Goal: Check status: Check status

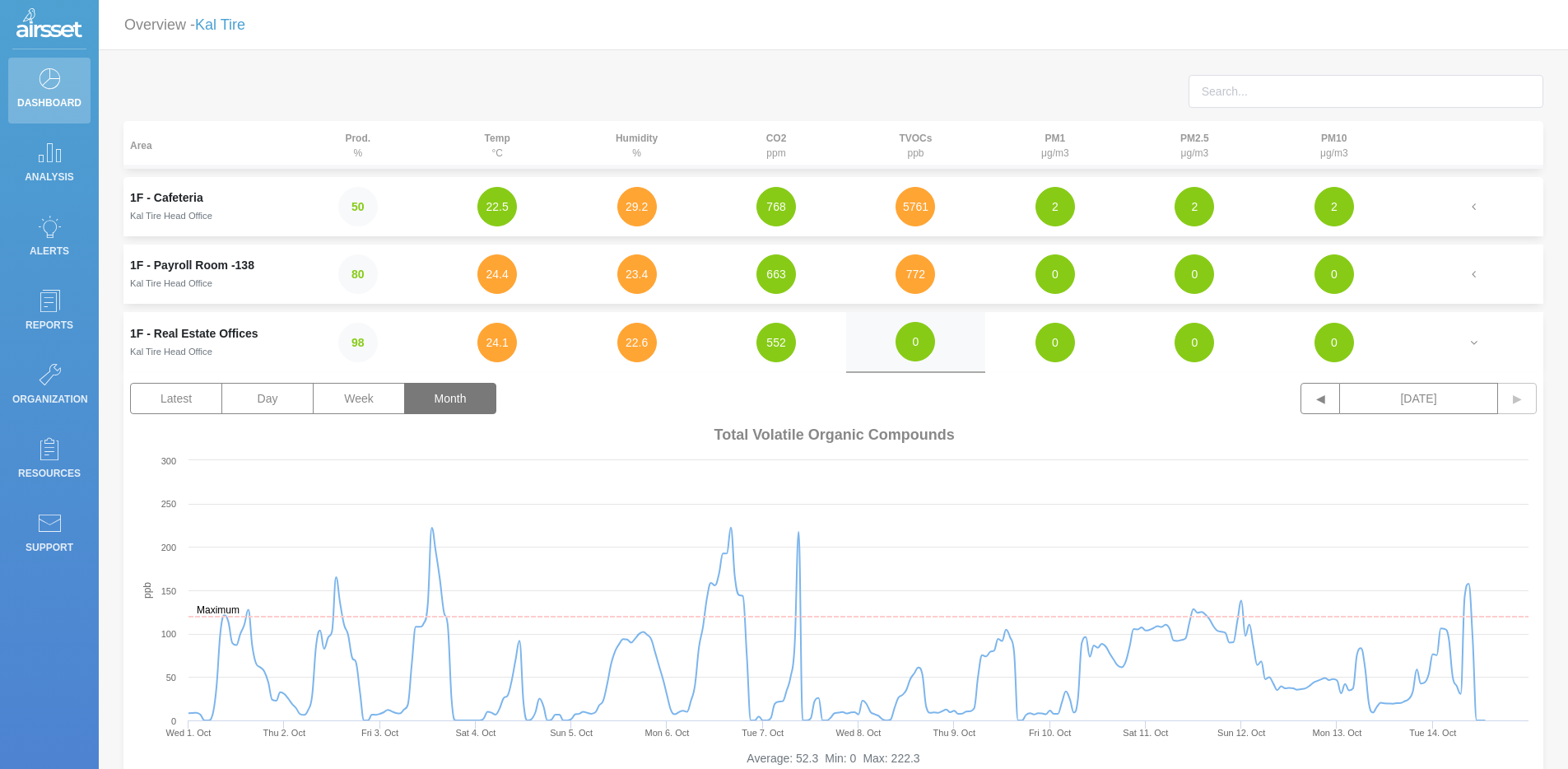
scroll to position [118, 0]
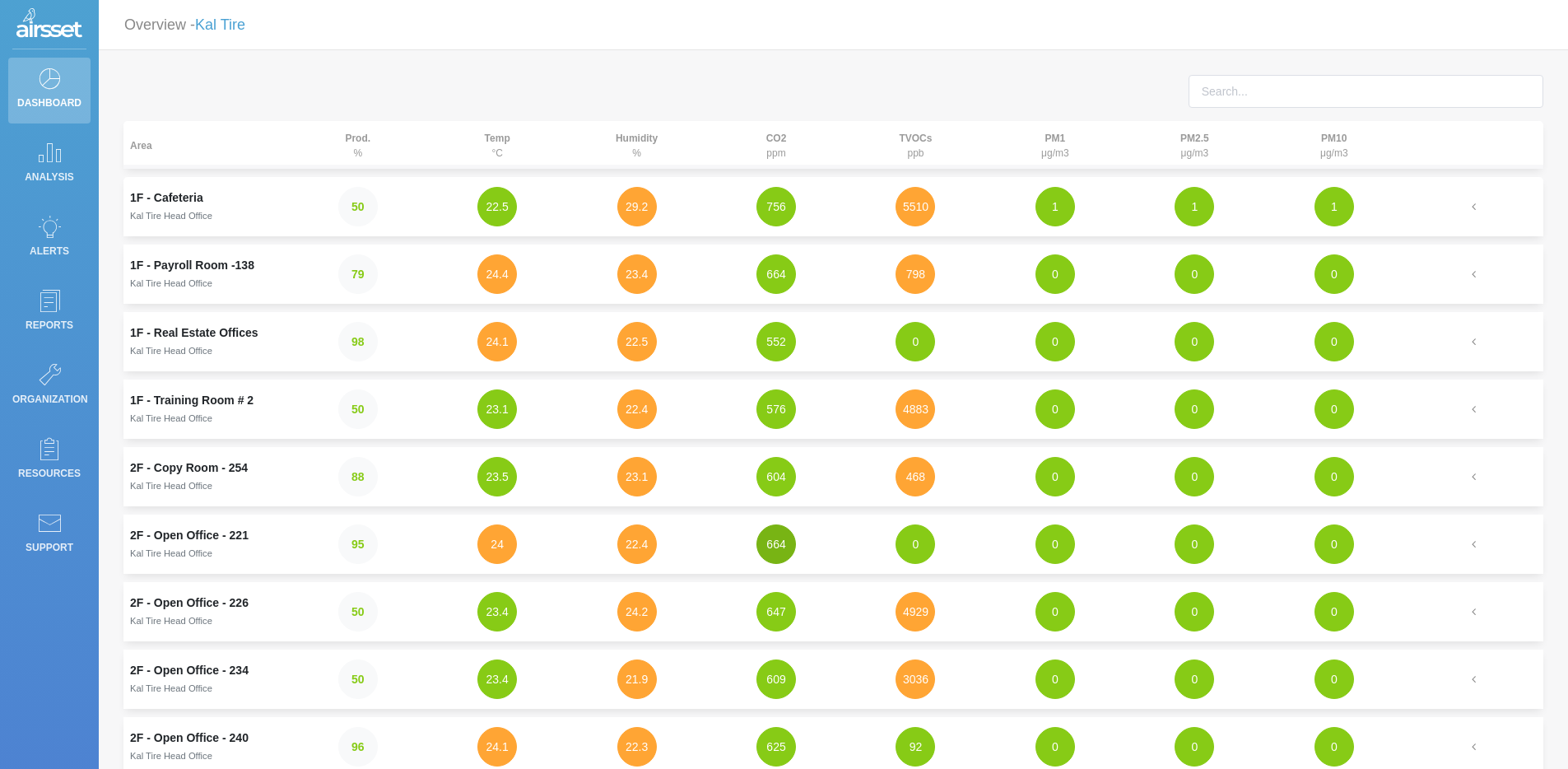
scroll to position [3, 0]
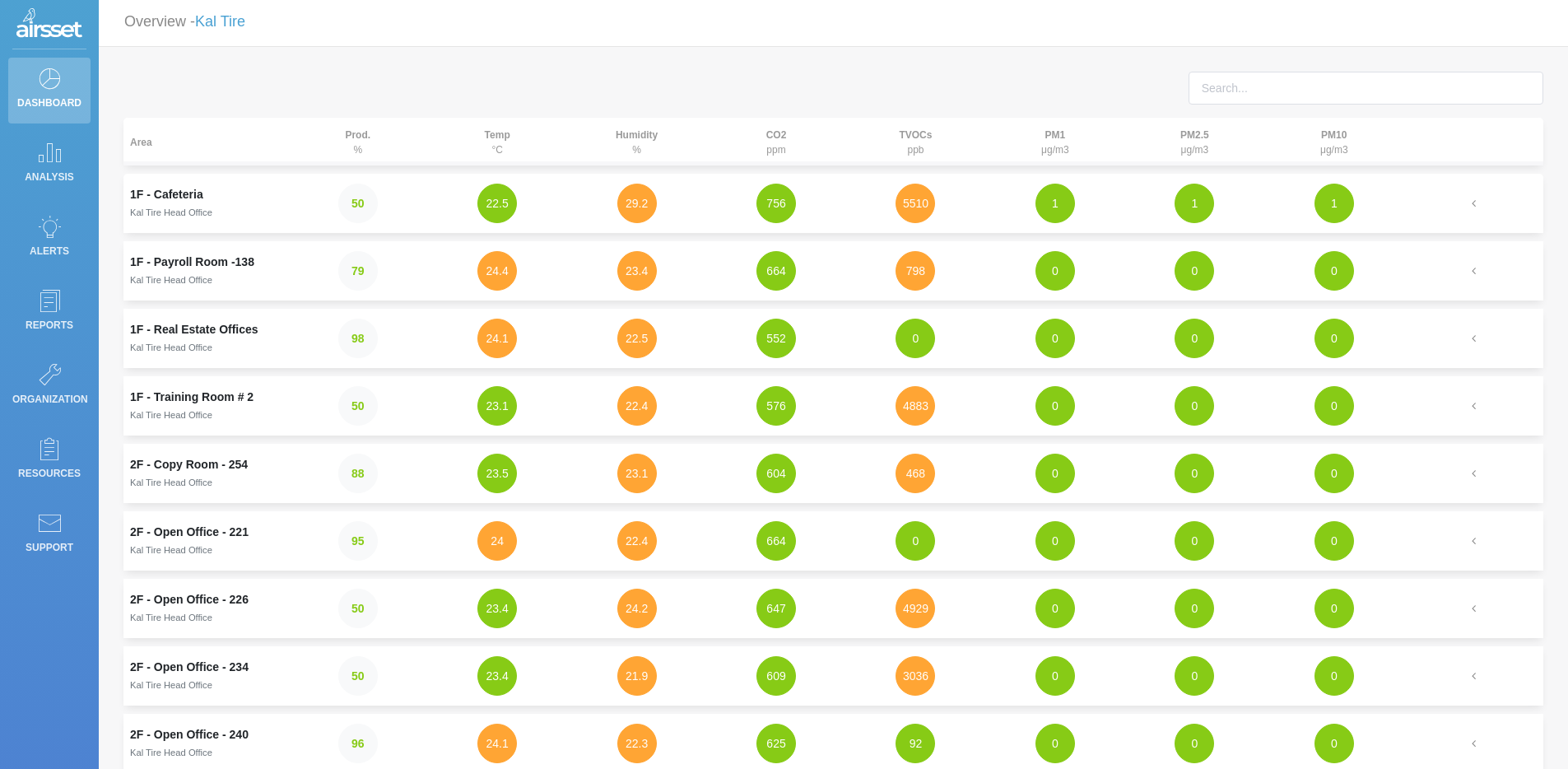
click at [904, 83] on div at bounding box center [833, 94] width 1445 height 46
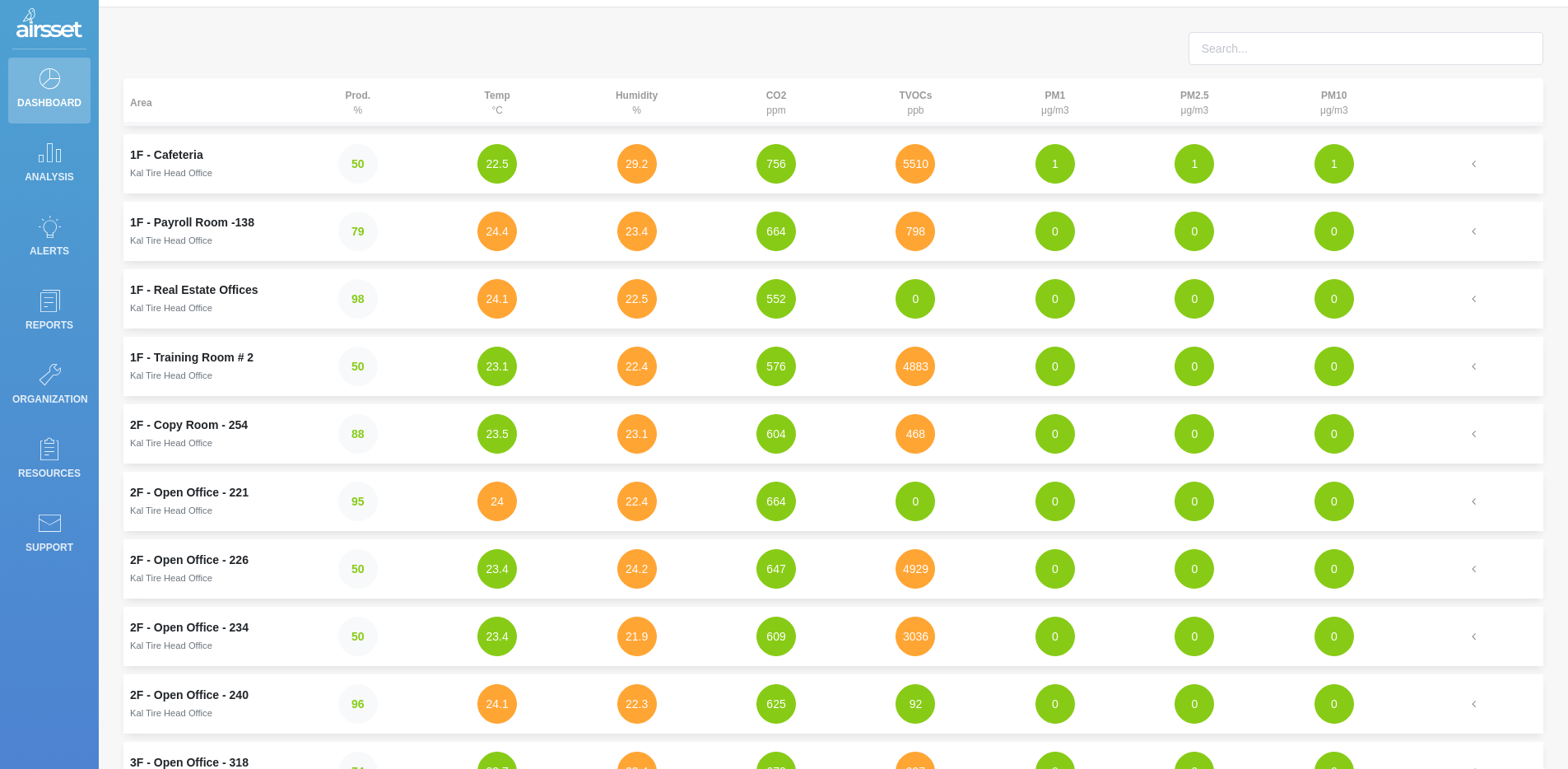
scroll to position [76, 0]
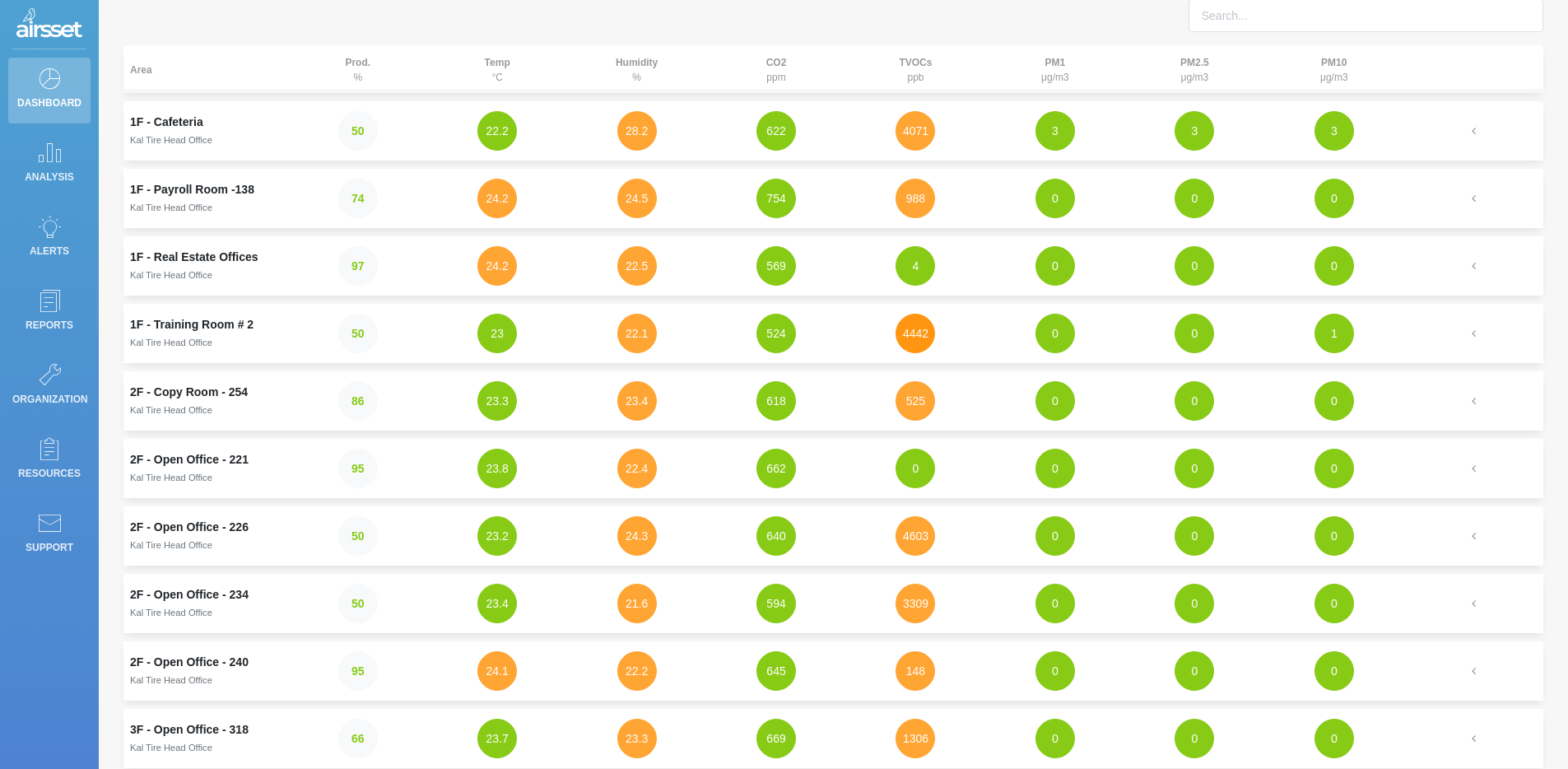
click at [918, 334] on button "4442" at bounding box center [915, 333] width 39 height 39
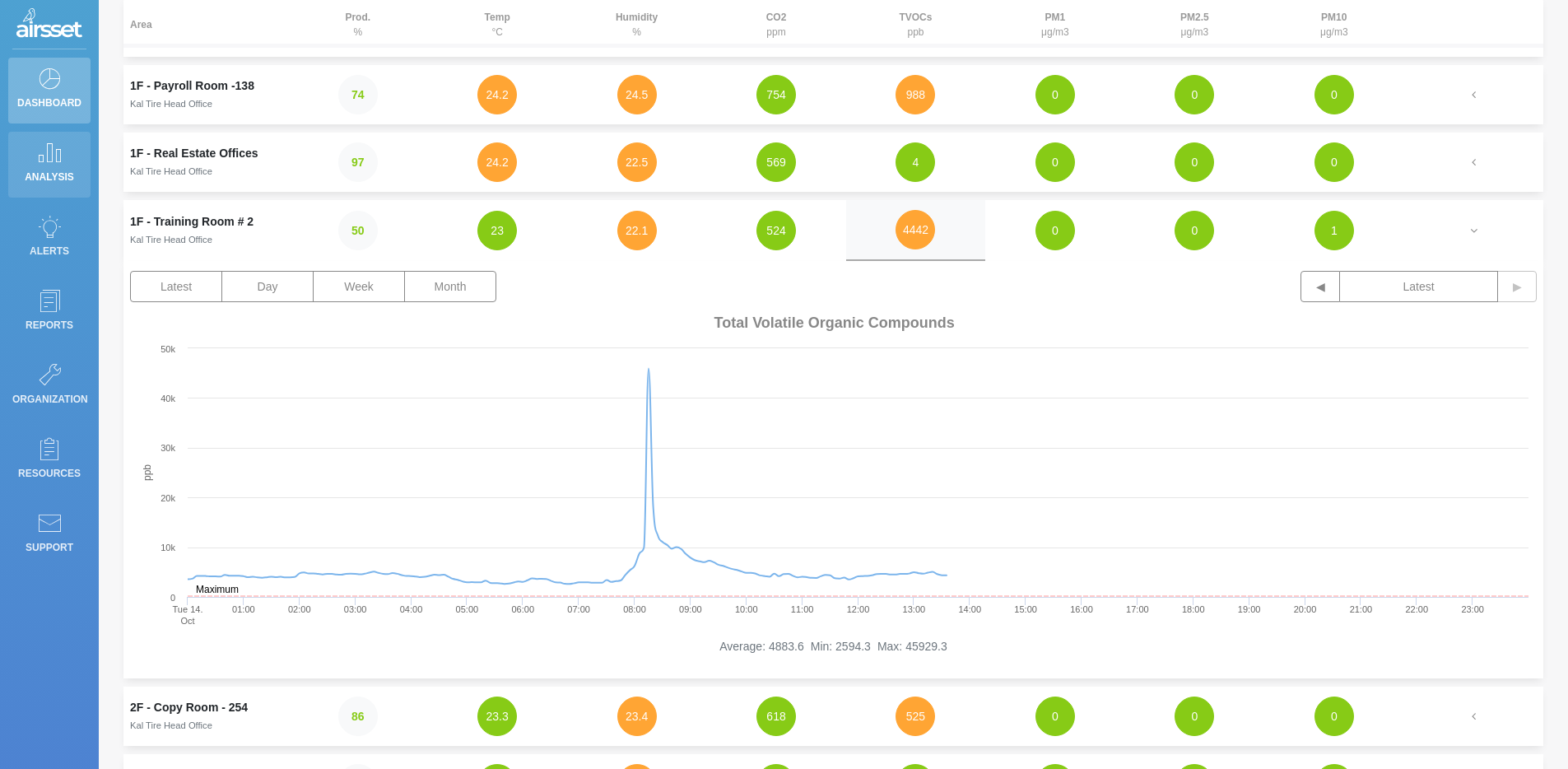
scroll to position [228, 0]
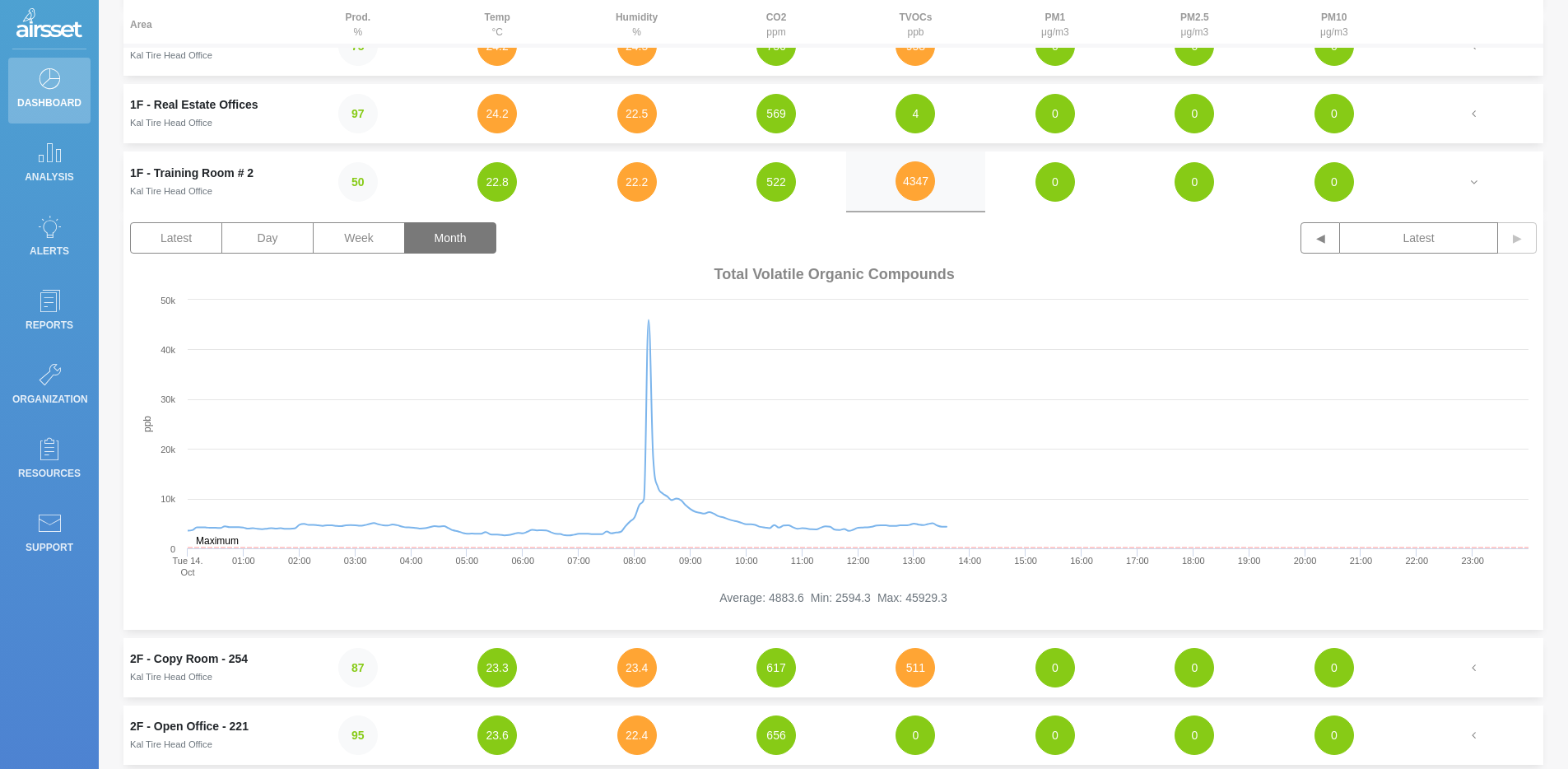
click at [471, 229] on button "Month" at bounding box center [449, 238] width 92 height 31
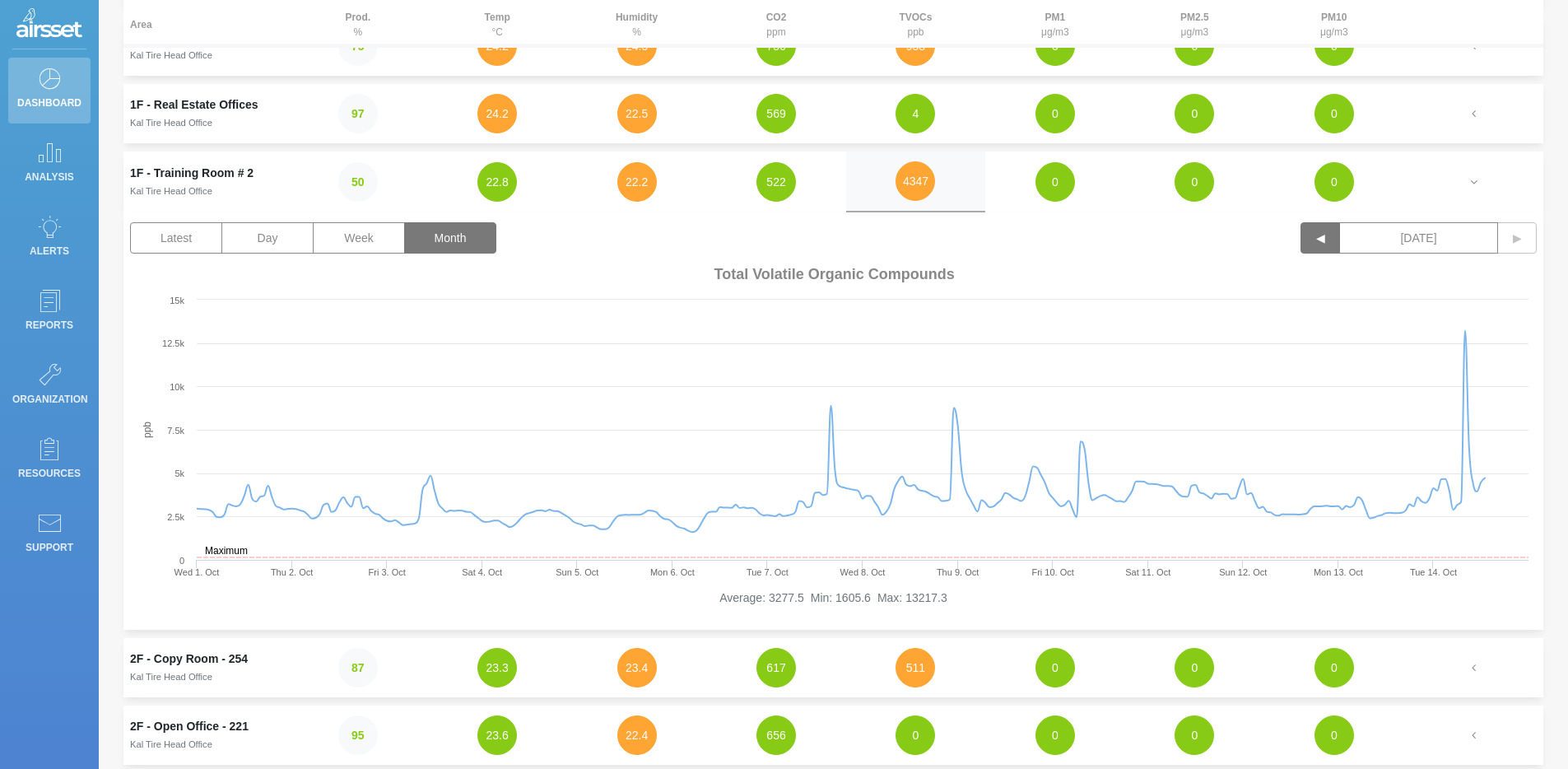
click at [1326, 240] on button "◀" at bounding box center [1320, 238] width 39 height 31
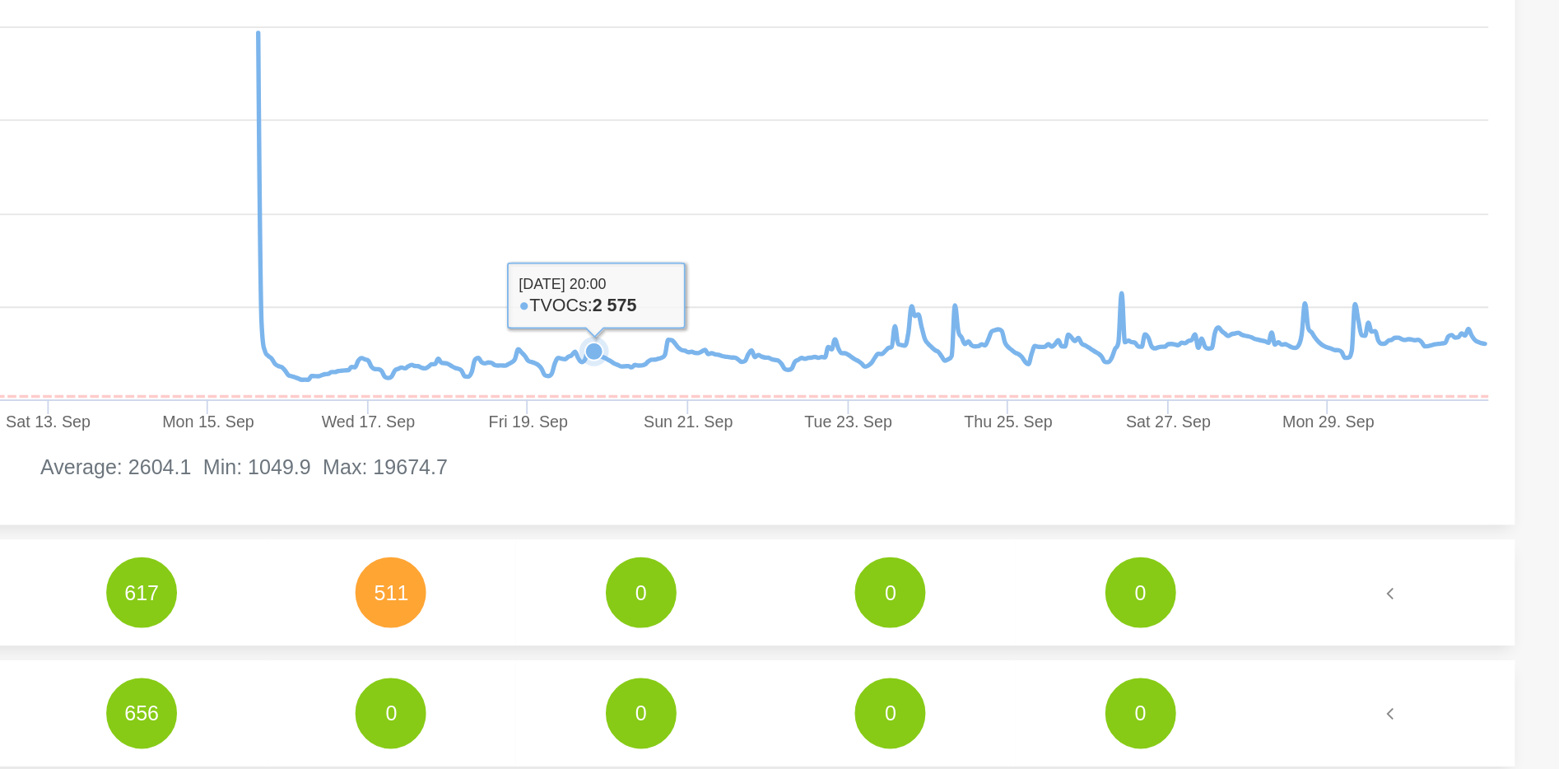
scroll to position [236, 0]
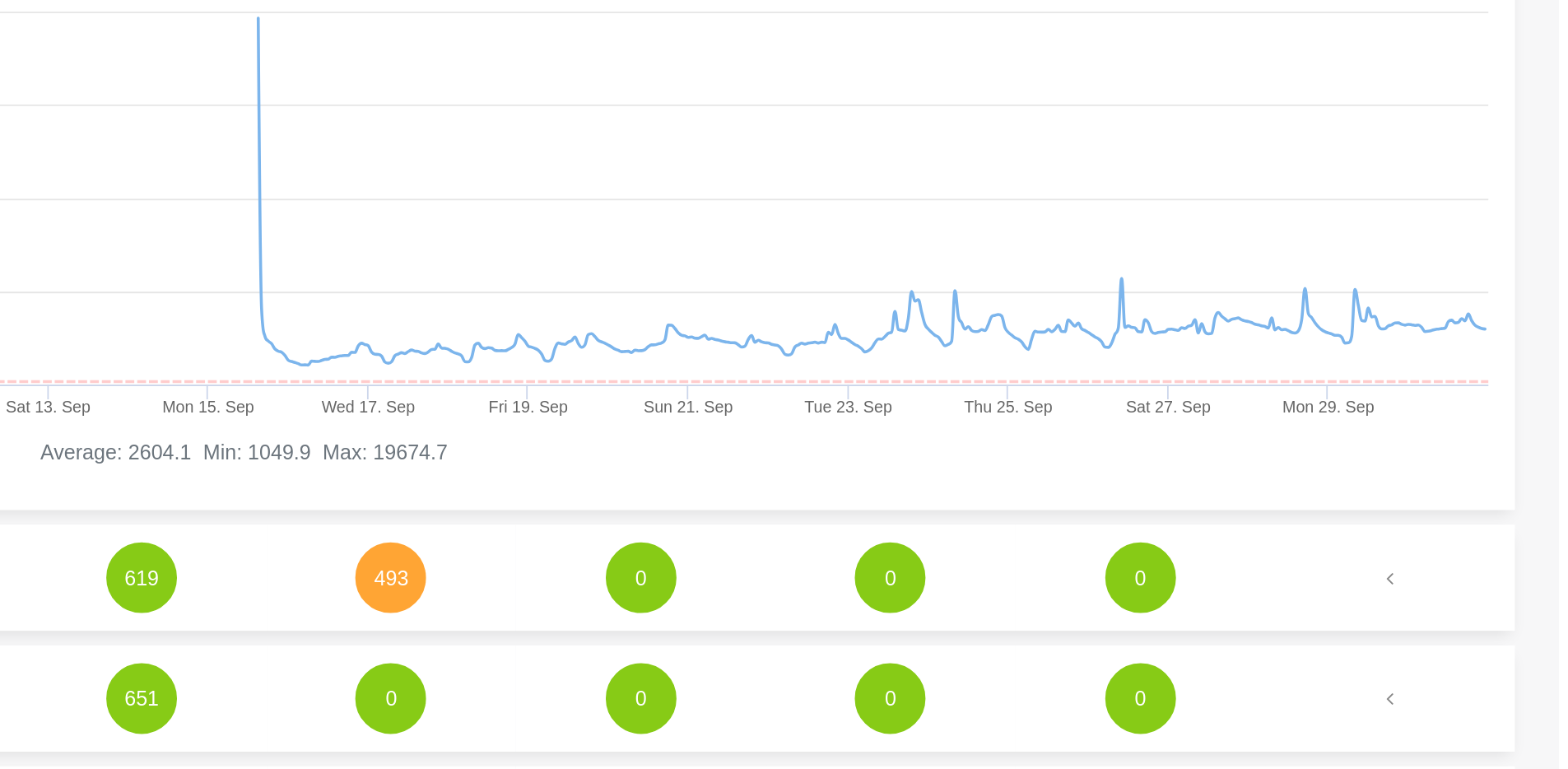
click at [1364, 443] on rect at bounding box center [834, 416] width 1407 height 329
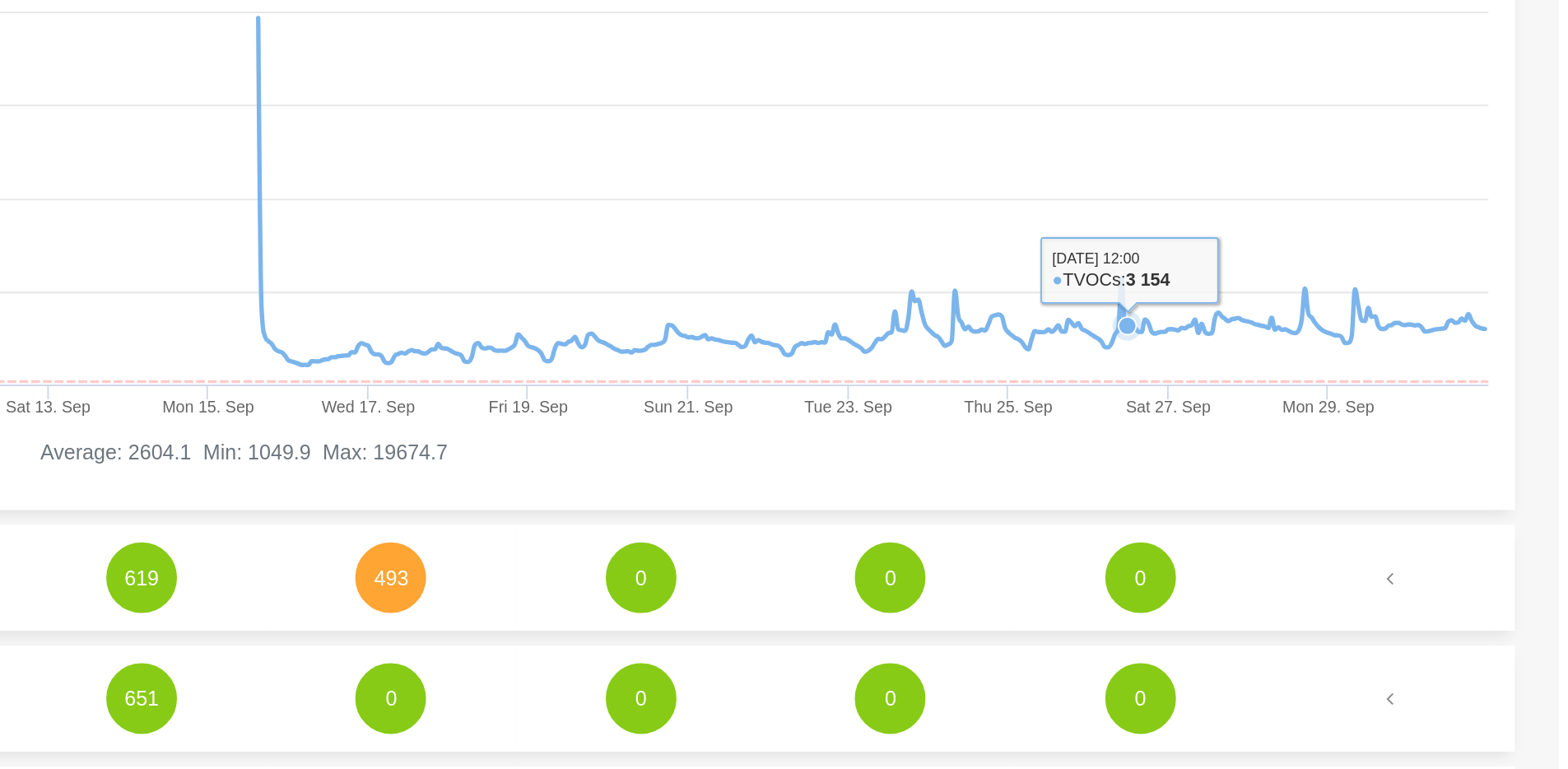
click at [1327, 426] on rect at bounding box center [834, 416] width 1407 height 329
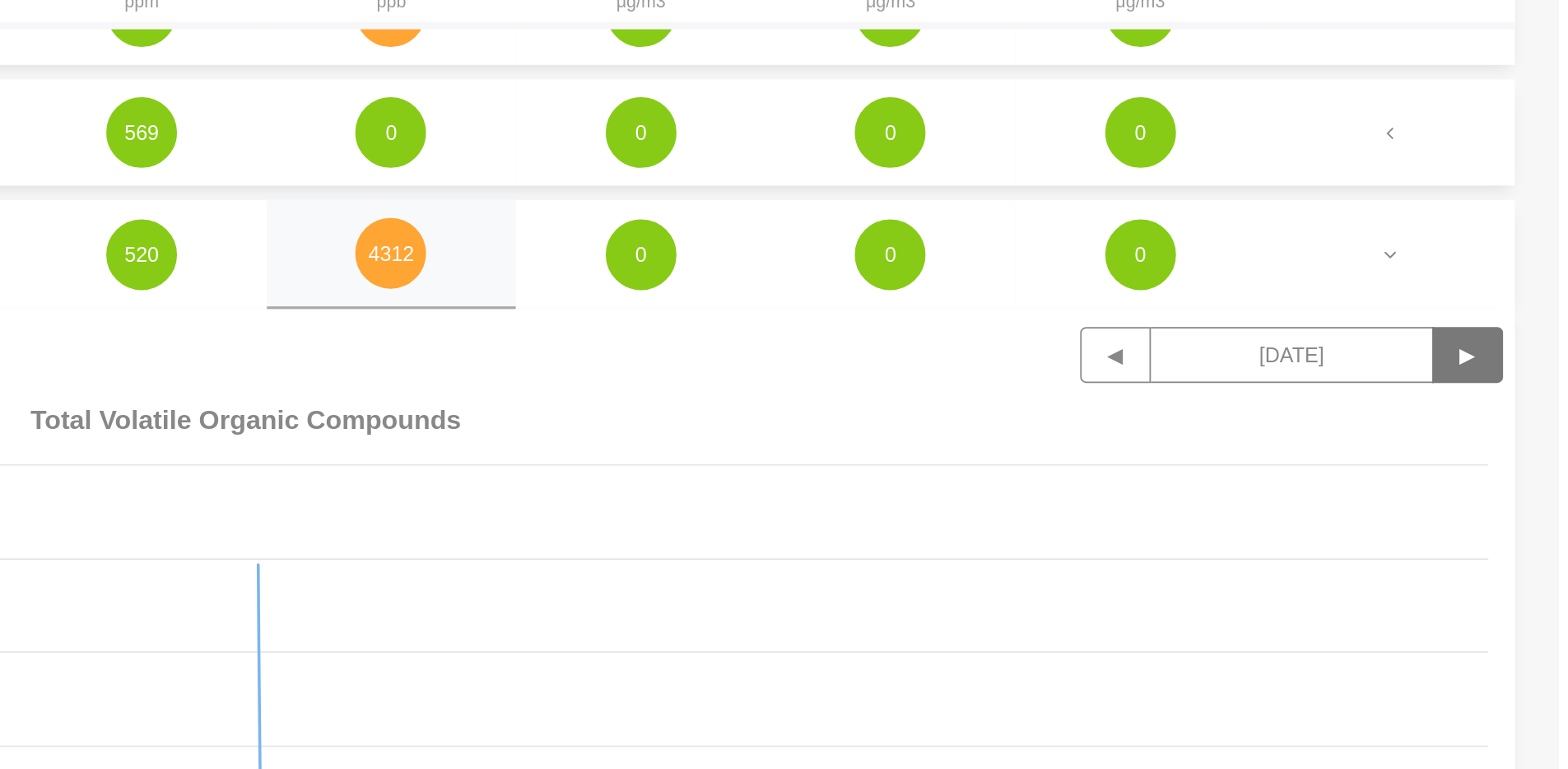
click at [1509, 230] on button "▶" at bounding box center [1516, 230] width 39 height 31
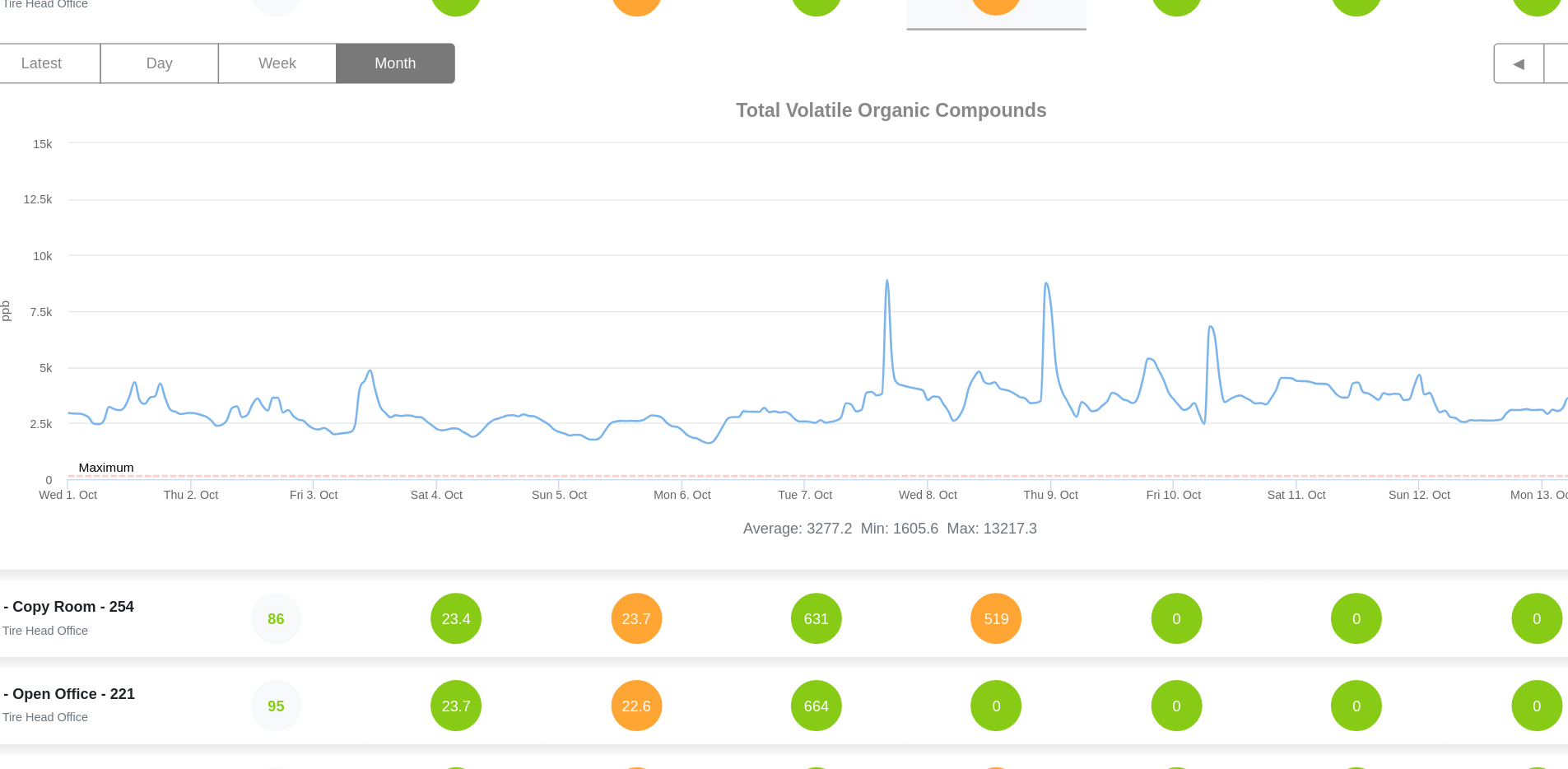
scroll to position [240, 0]
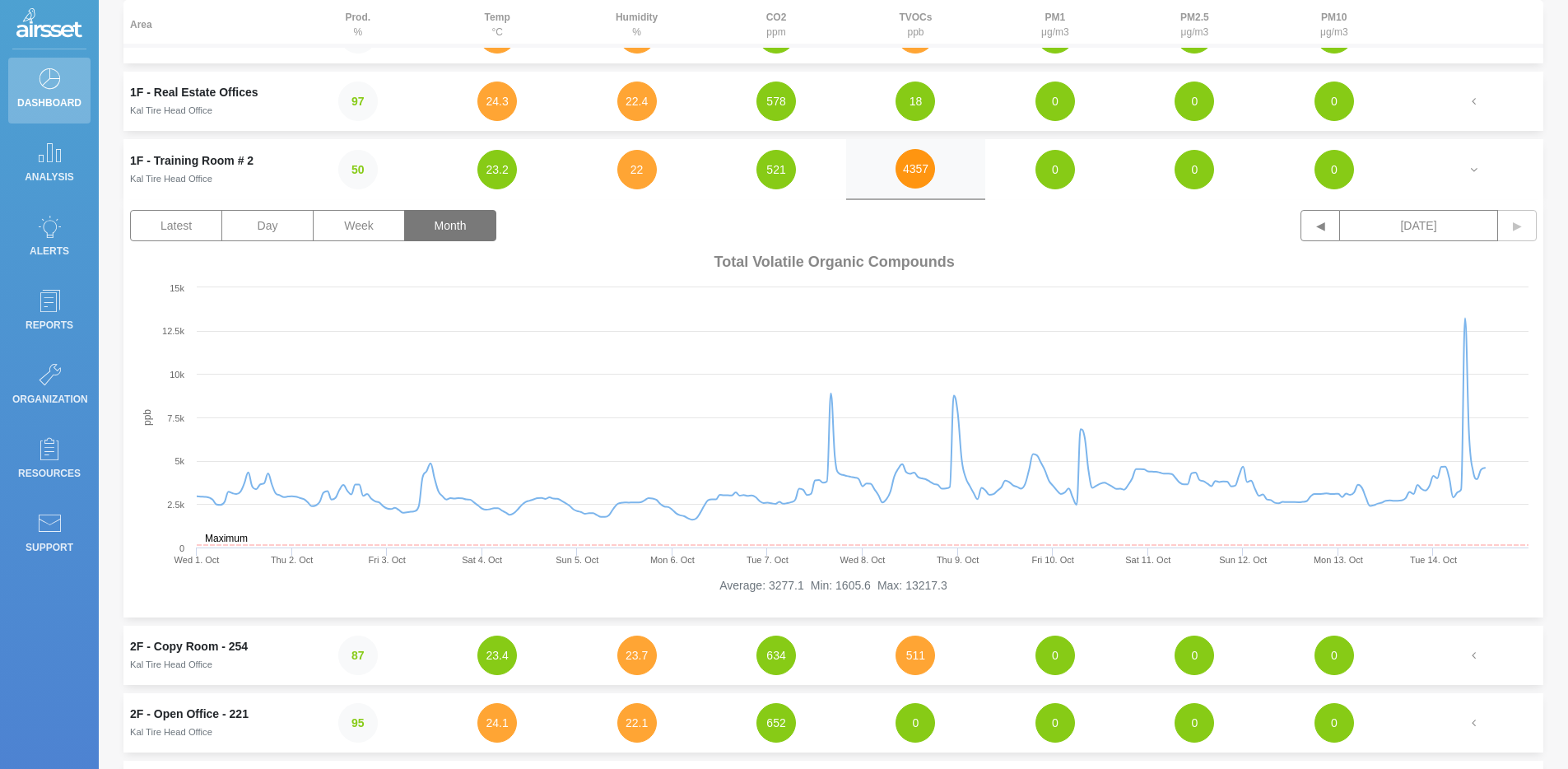
click at [925, 176] on button "4357" at bounding box center [915, 168] width 39 height 39
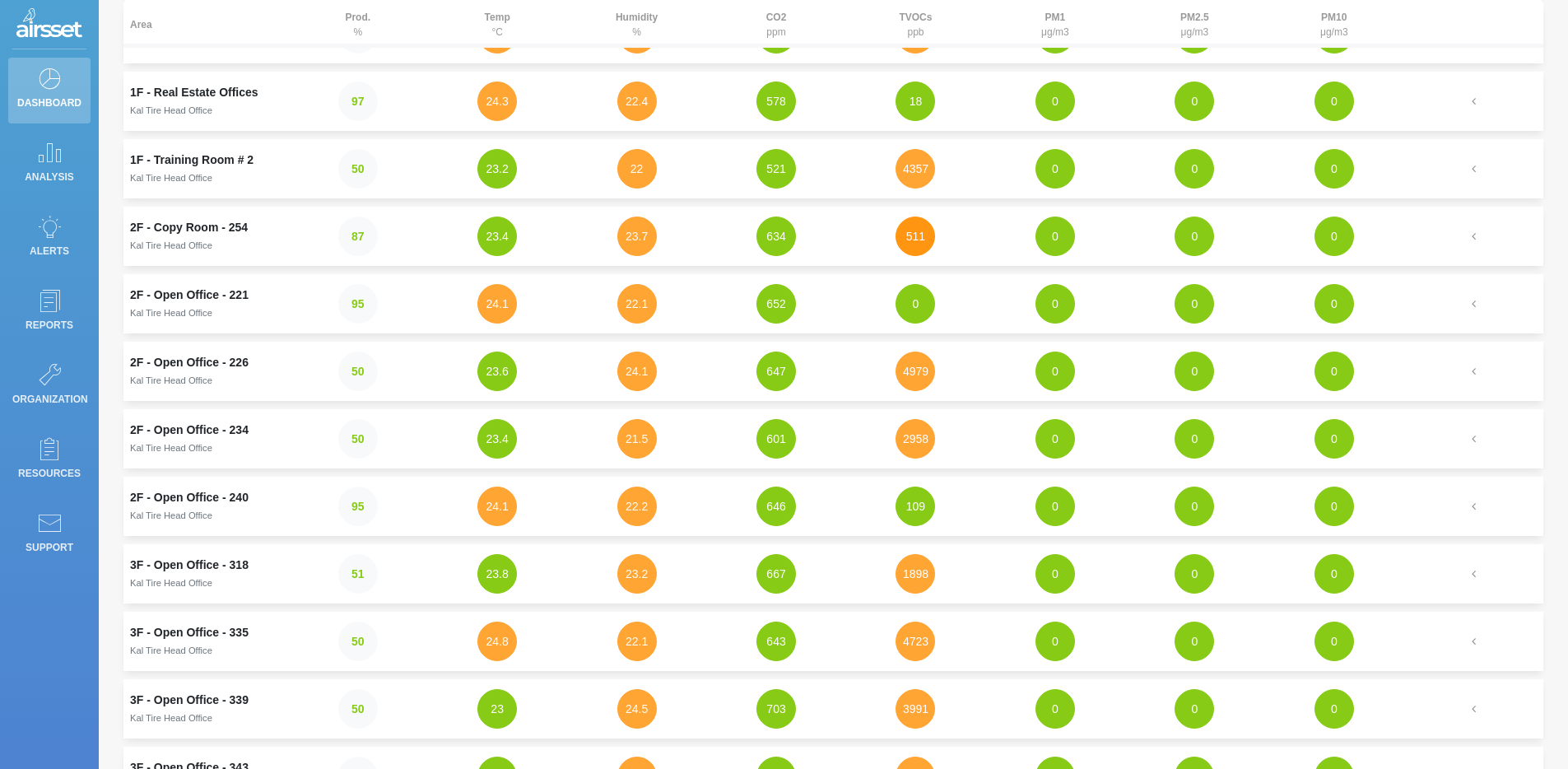
click at [919, 246] on button "511" at bounding box center [915, 236] width 39 height 39
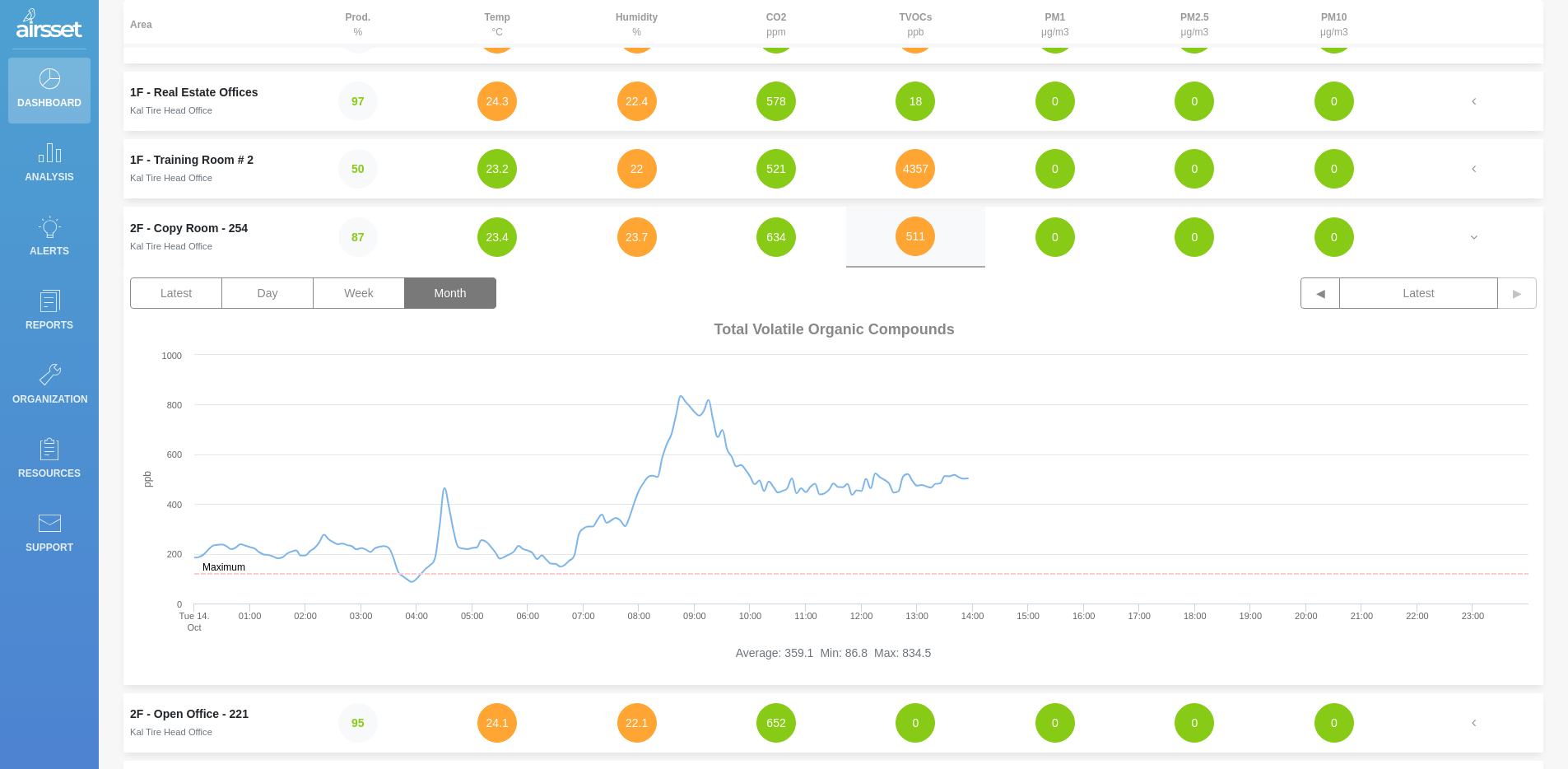
click at [494, 298] on button "Month" at bounding box center [449, 293] width 92 height 31
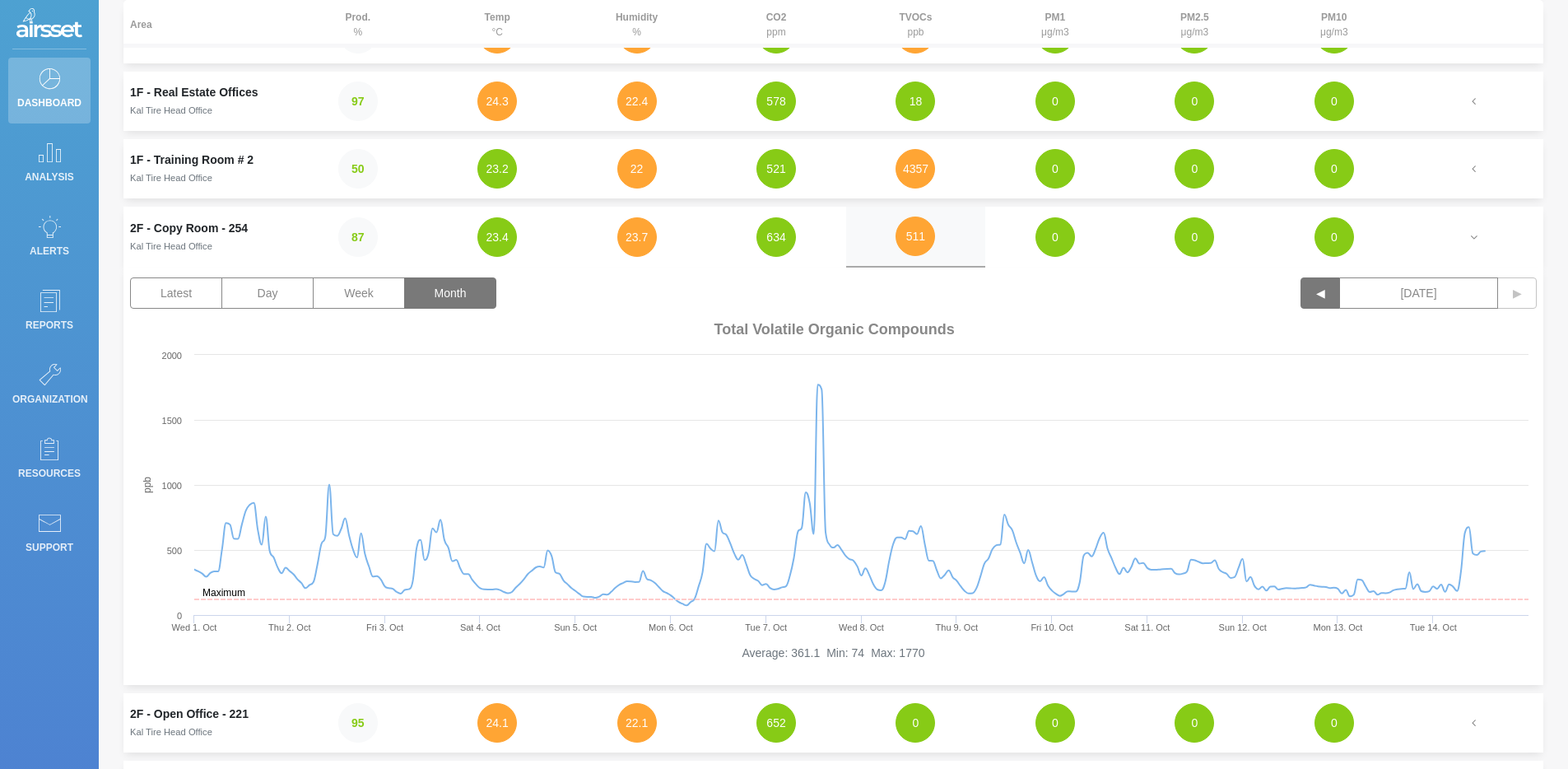
click at [1305, 293] on button "◀" at bounding box center [1320, 293] width 39 height 31
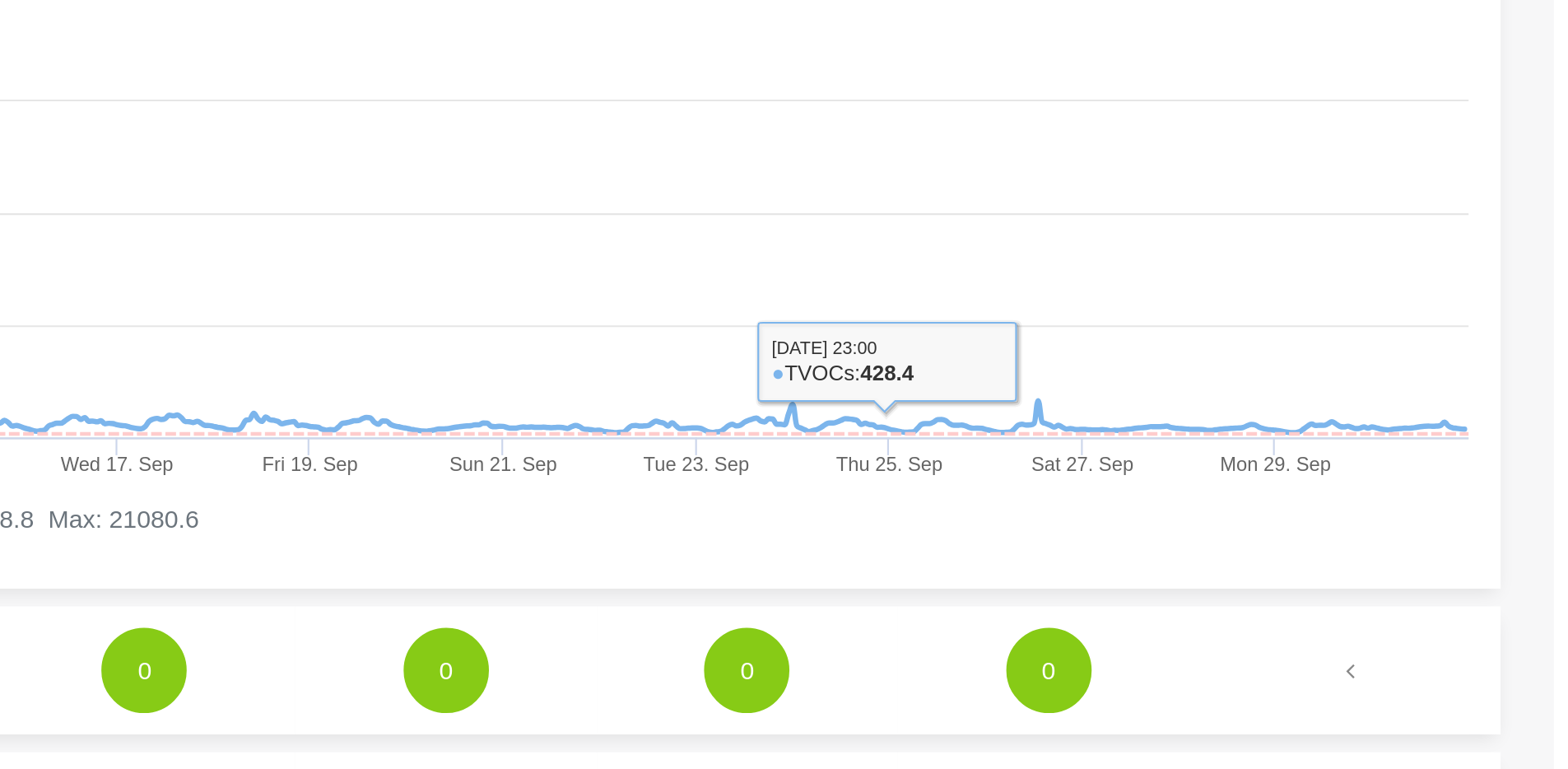
scroll to position [239, 0]
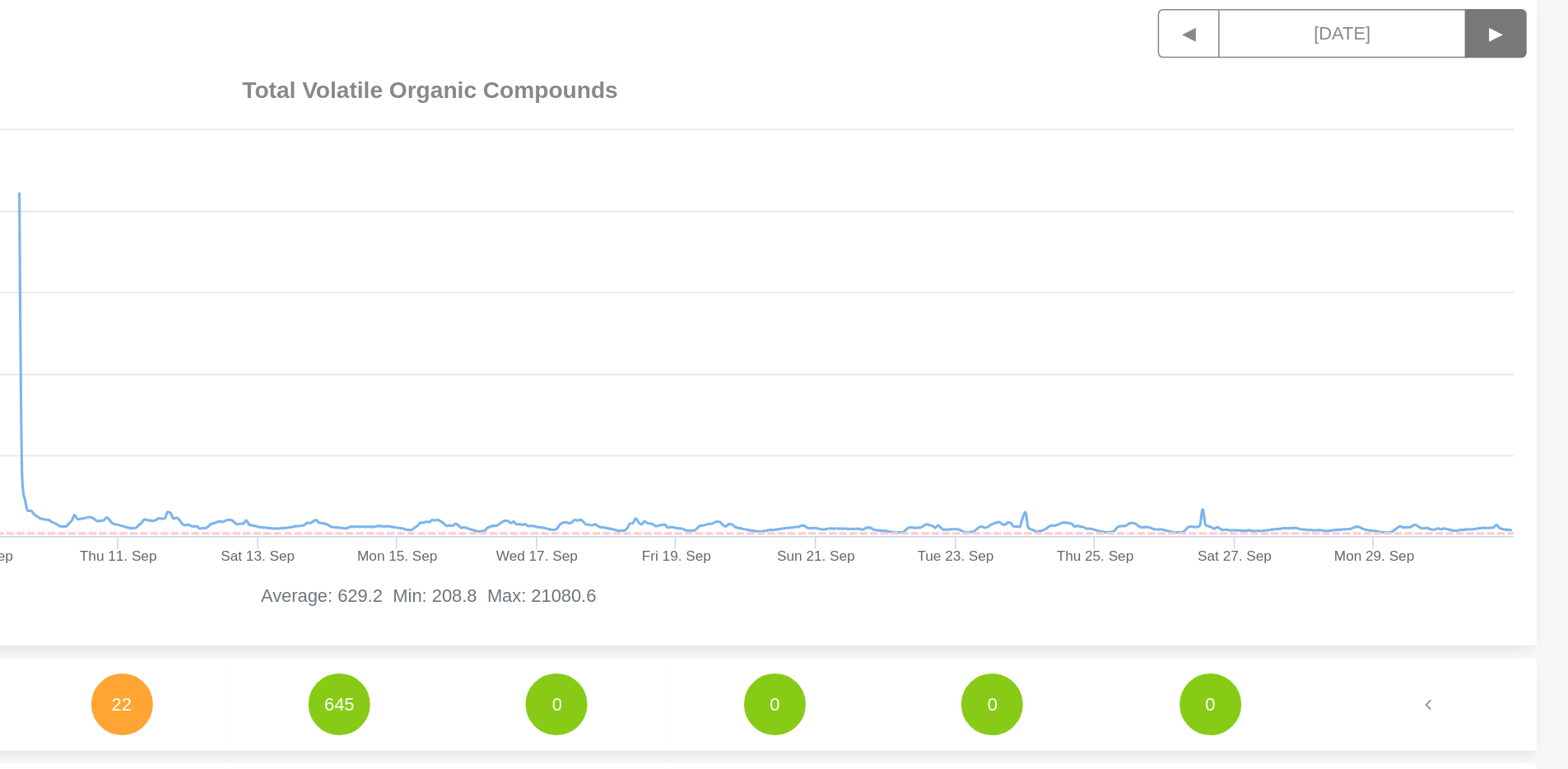
click at [1504, 288] on button "▶" at bounding box center [1516, 294] width 39 height 31
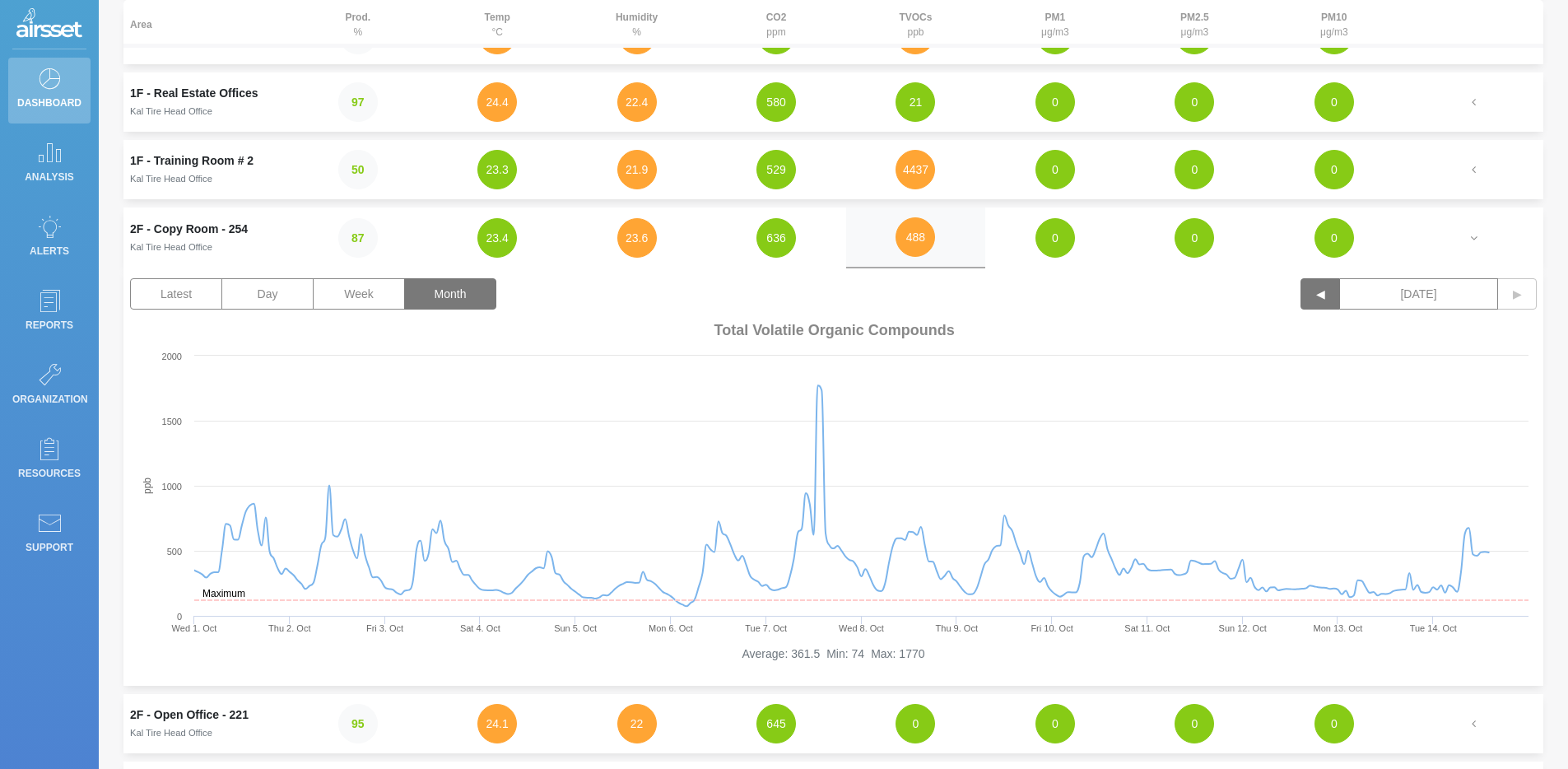
click at [1320, 297] on button "◀" at bounding box center [1320, 294] width 39 height 31
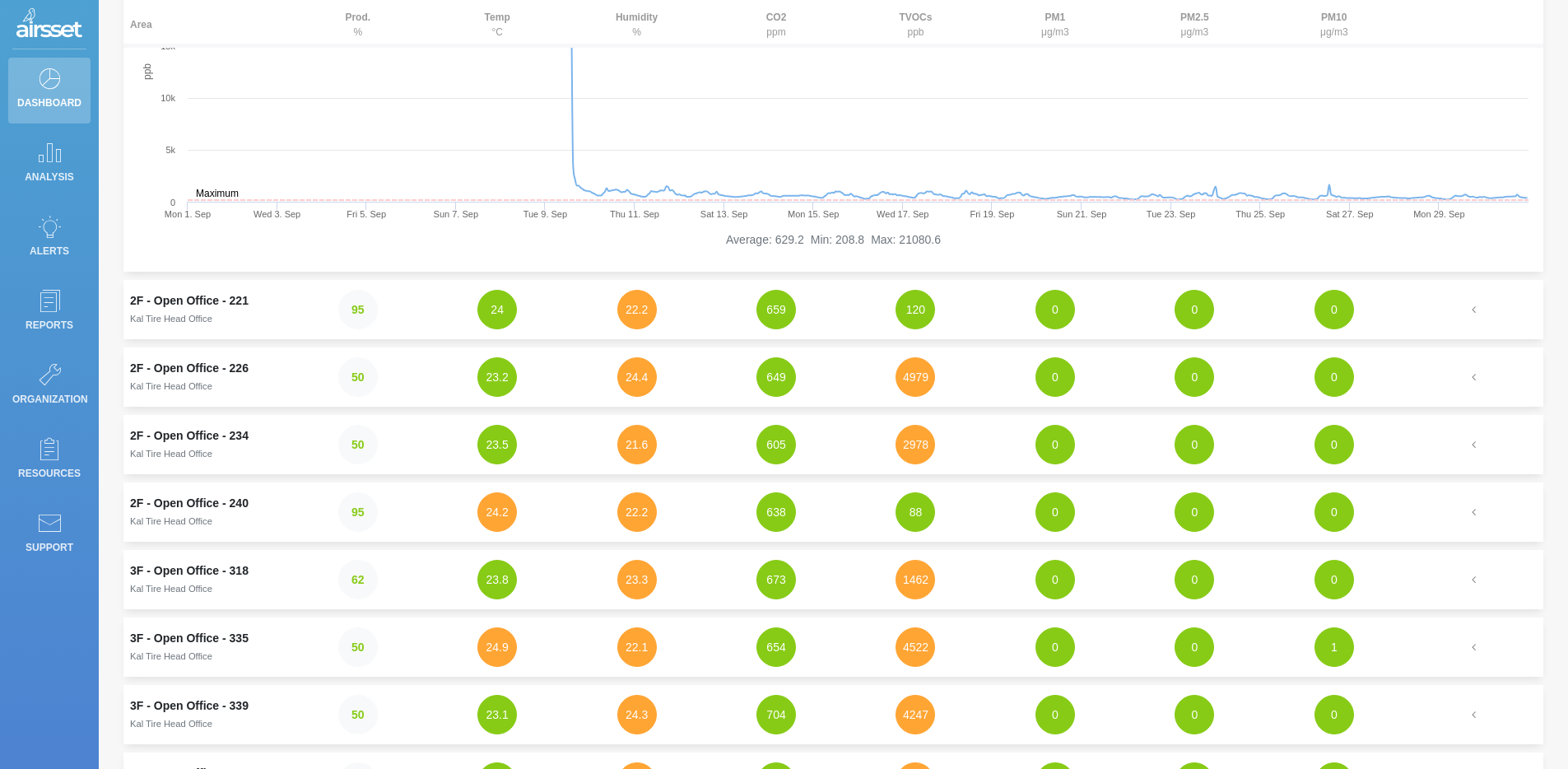
scroll to position [660, 0]
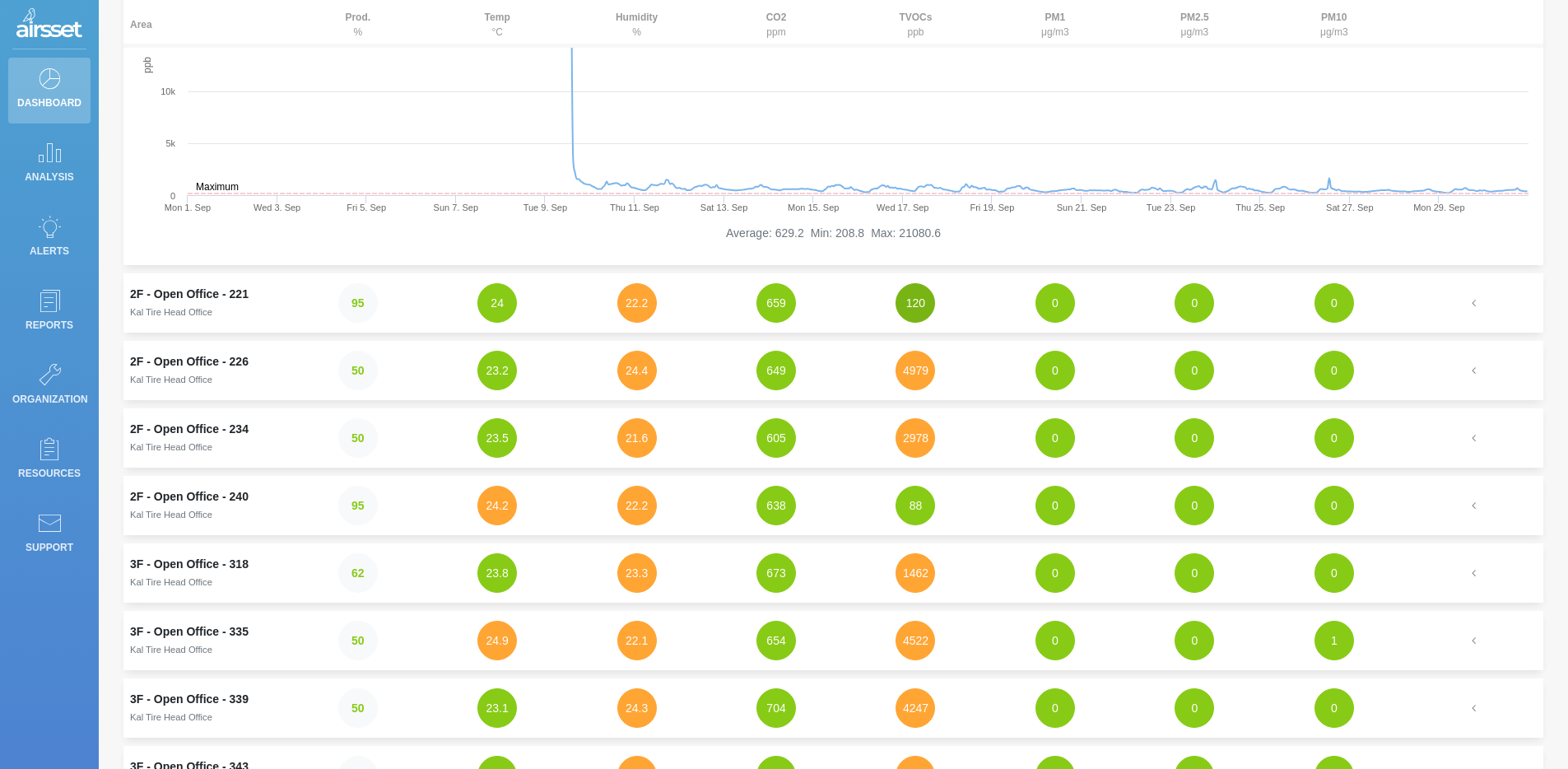
click at [918, 308] on button "120" at bounding box center [915, 302] width 39 height 39
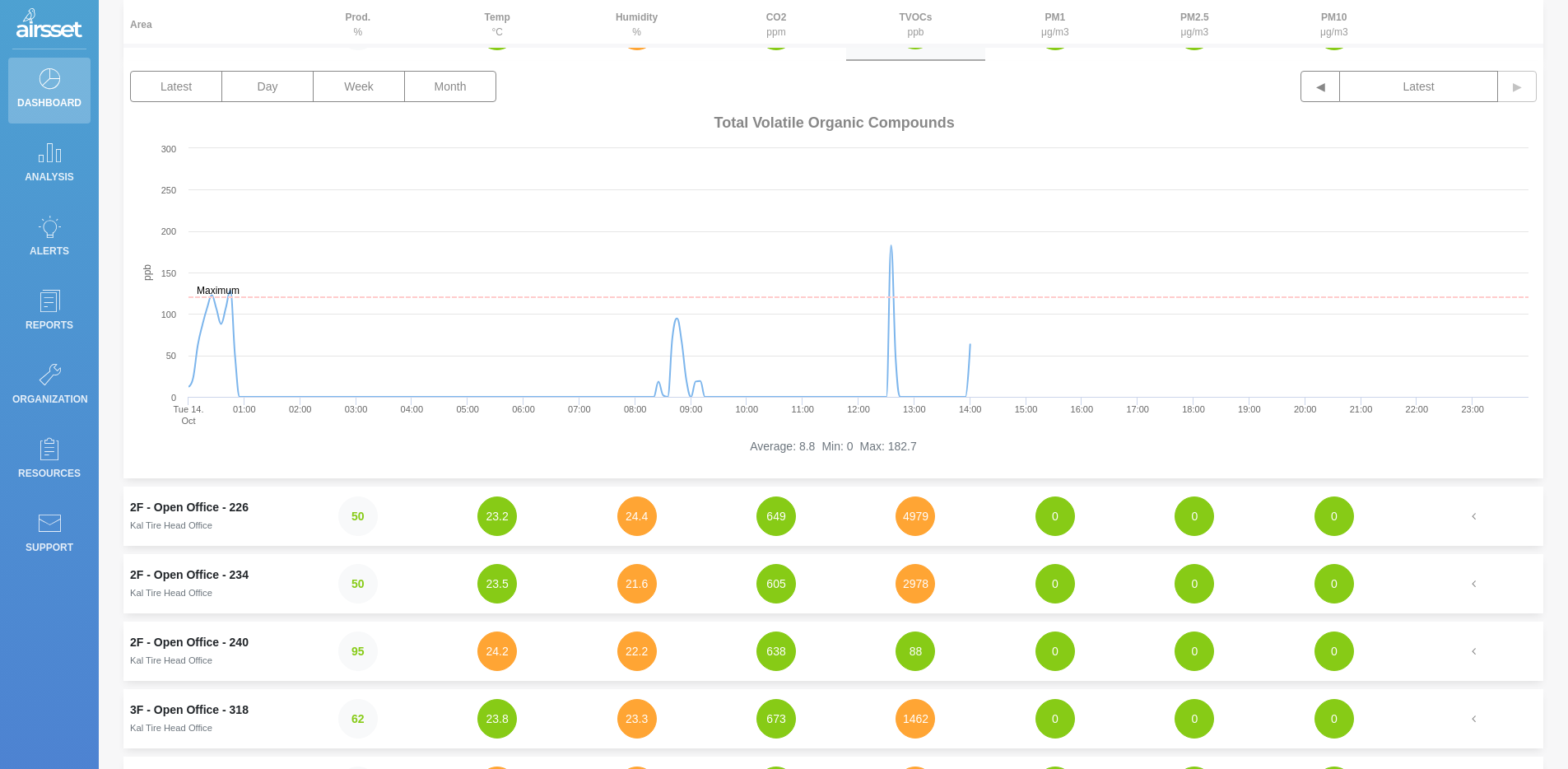
scroll to position [511, 0]
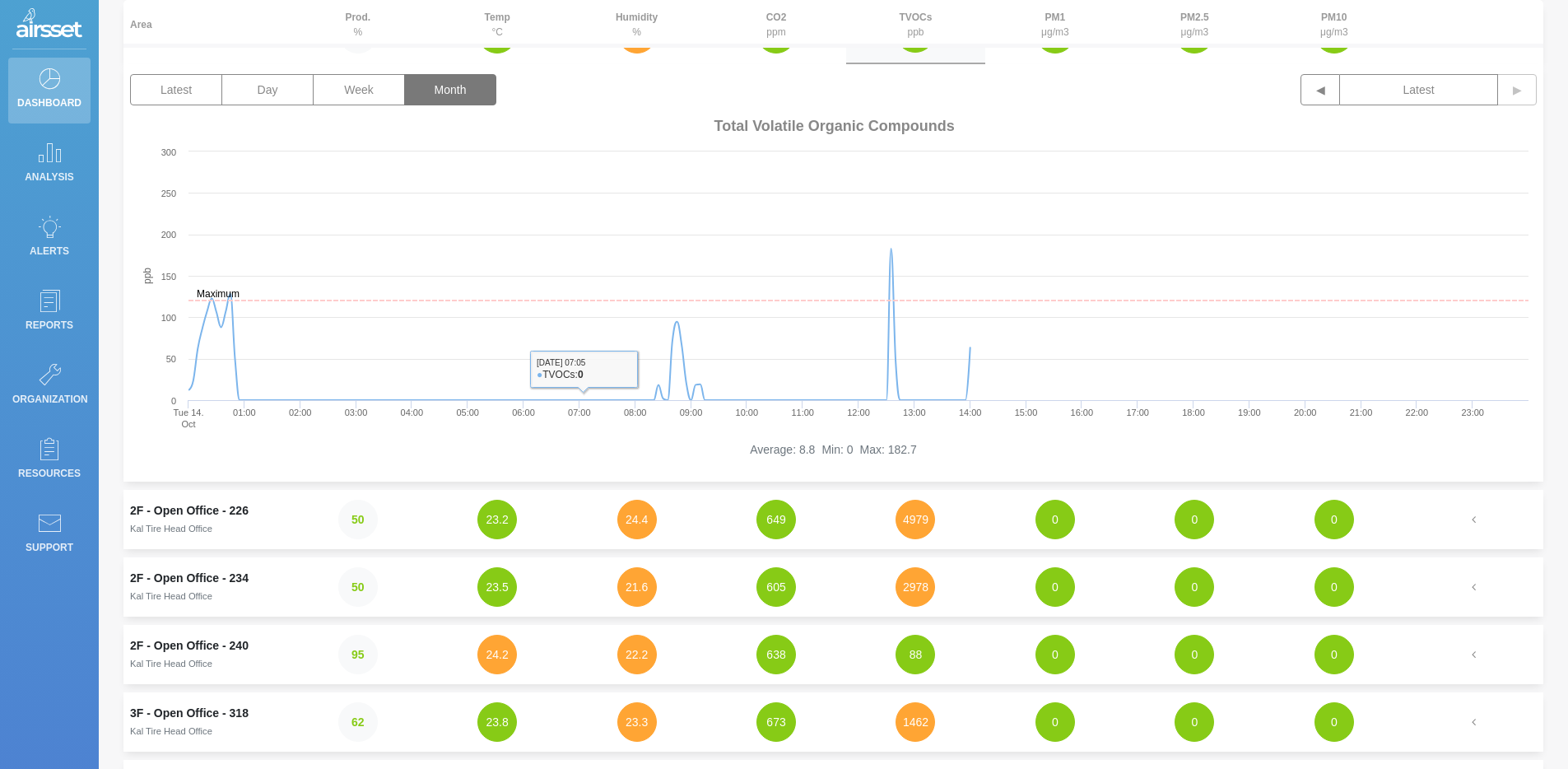
click at [468, 98] on button "Month" at bounding box center [449, 90] width 92 height 31
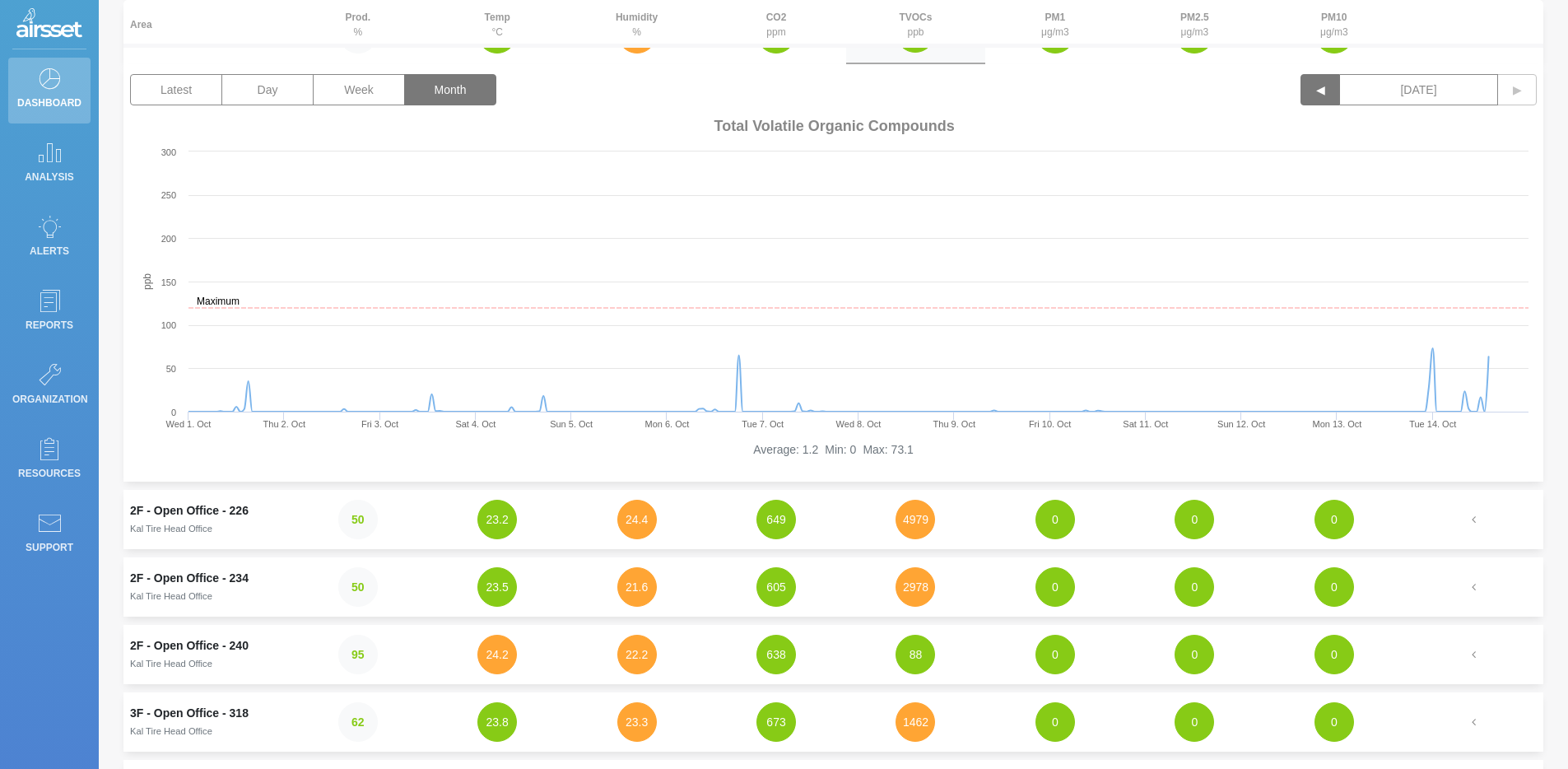
click at [1318, 93] on button "◀" at bounding box center [1320, 90] width 39 height 31
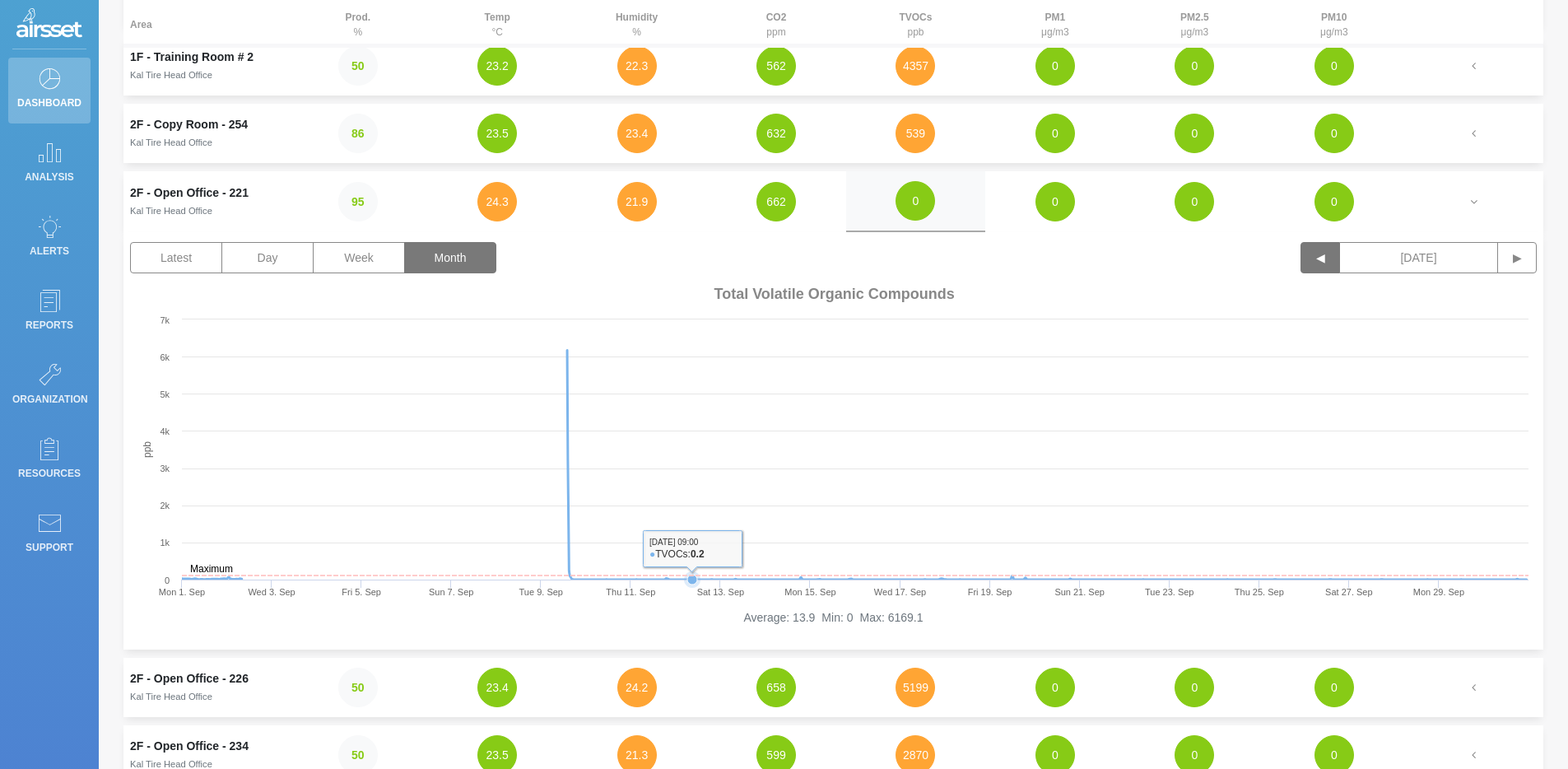
scroll to position [329, 0]
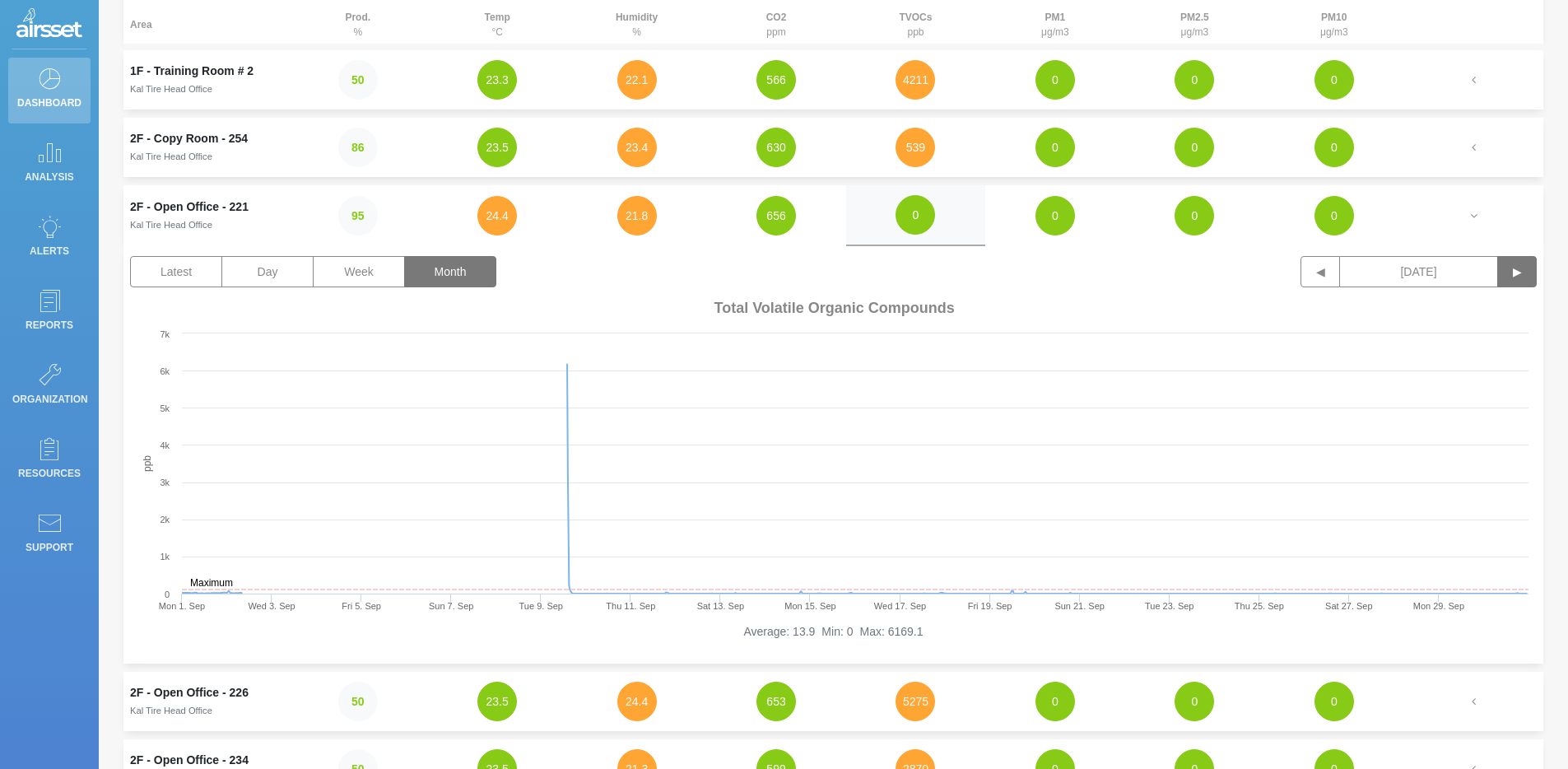
click at [1516, 274] on button "▶" at bounding box center [1516, 272] width 39 height 31
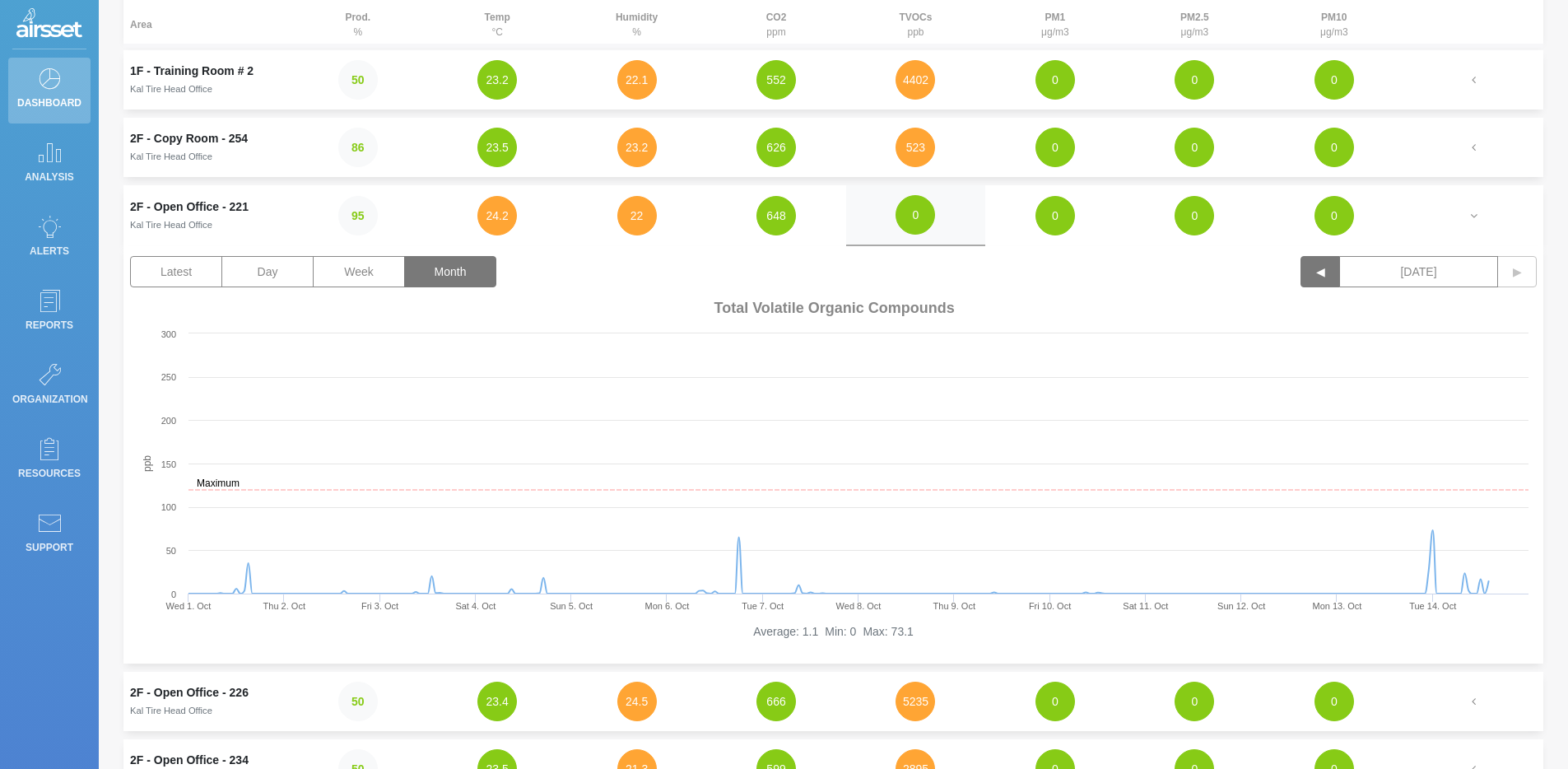
click at [1322, 267] on button "◀" at bounding box center [1320, 272] width 39 height 31
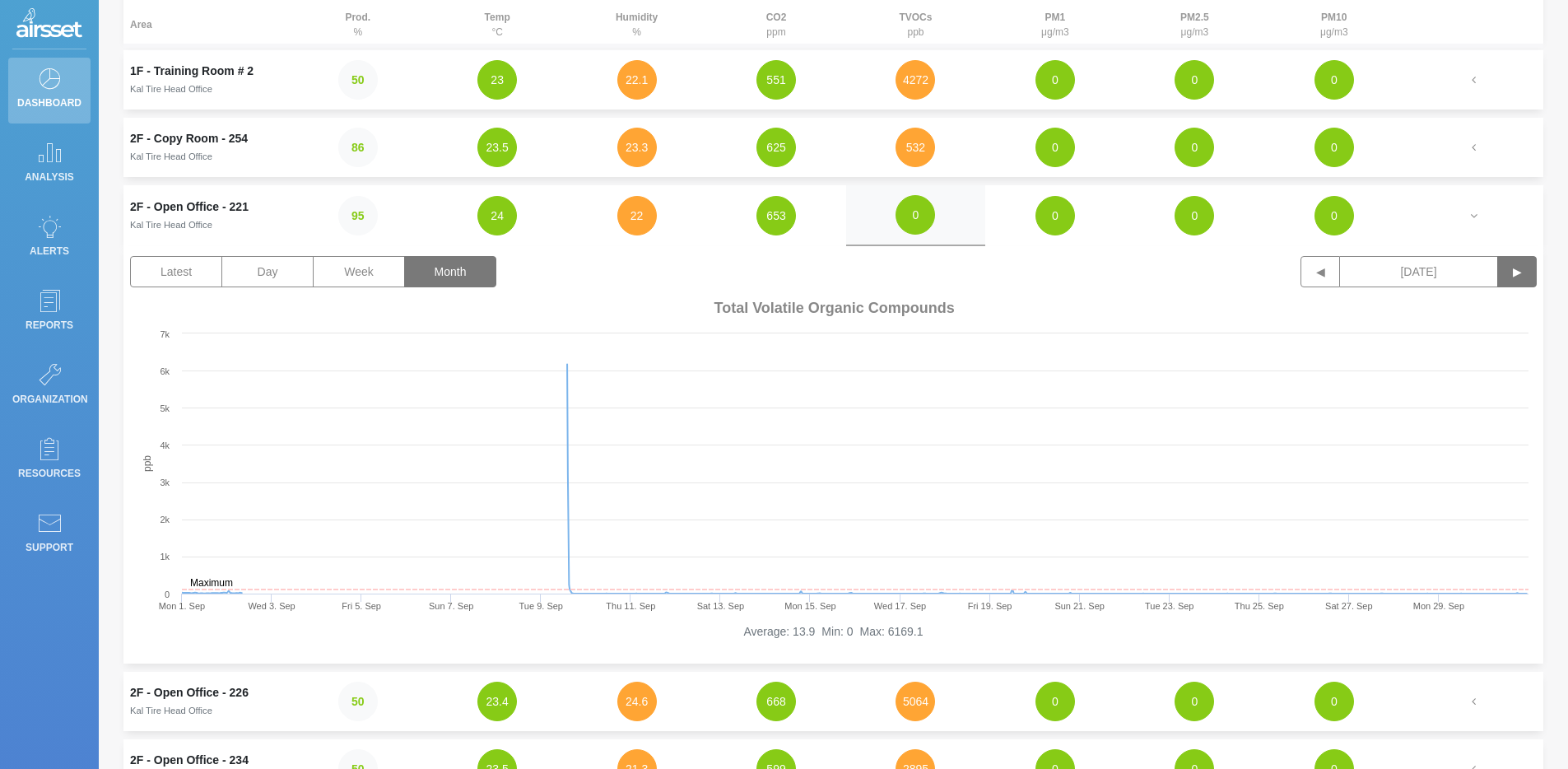
click at [1523, 275] on button "▶" at bounding box center [1516, 272] width 39 height 31
click at [916, 213] on button "0" at bounding box center [915, 214] width 39 height 39
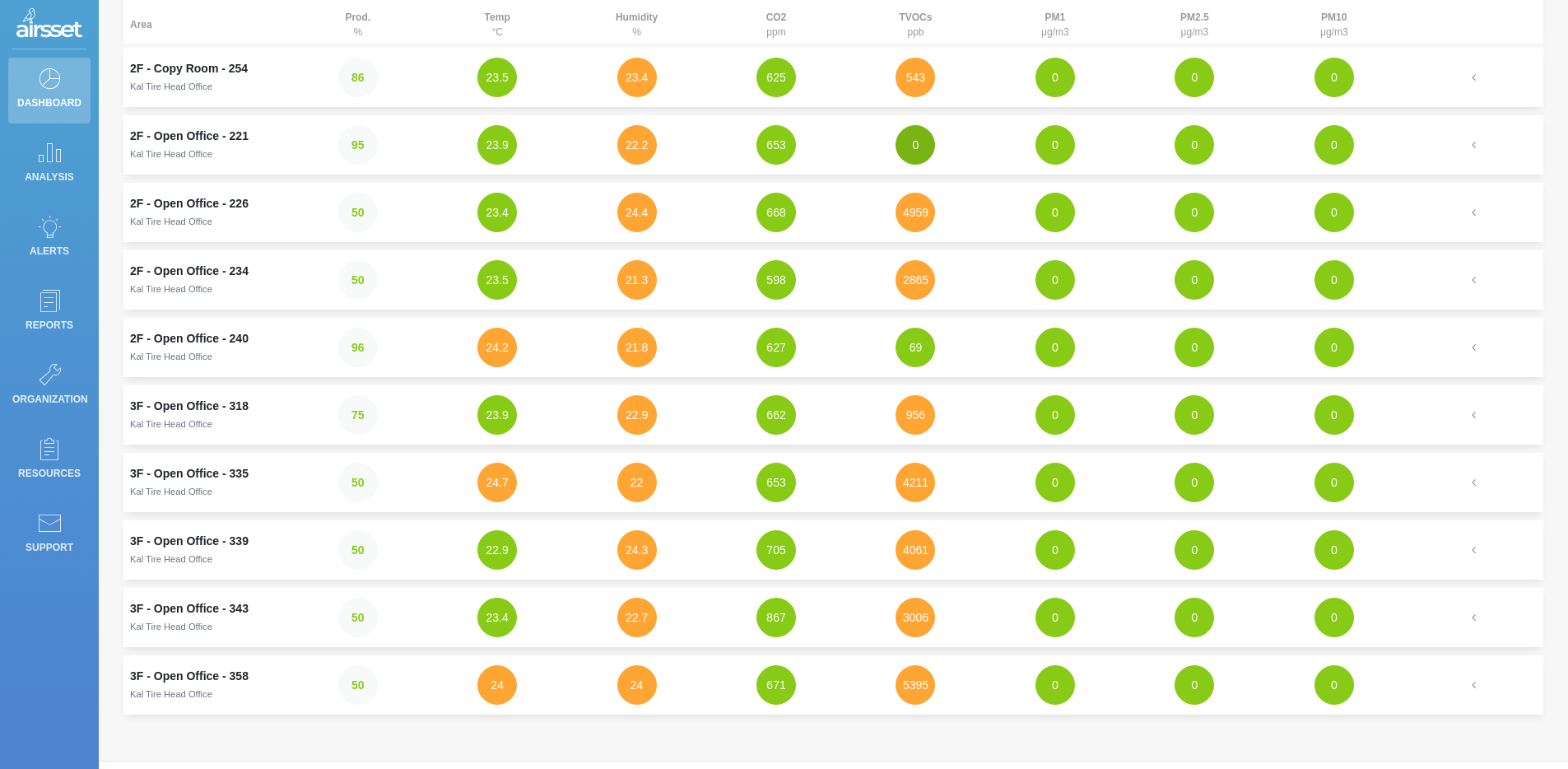
scroll to position [411, 0]
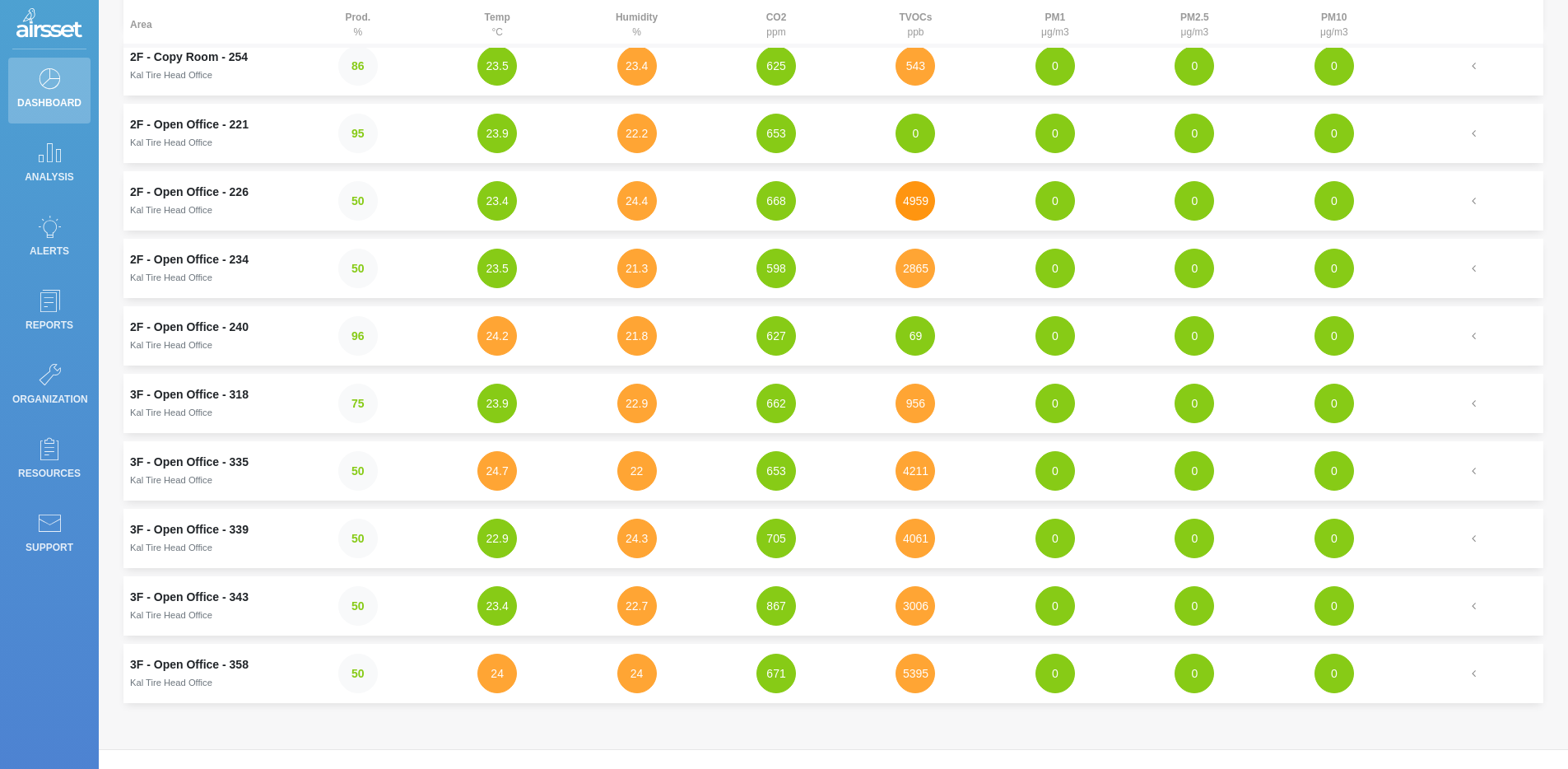
click at [915, 205] on button "4959" at bounding box center [915, 200] width 39 height 39
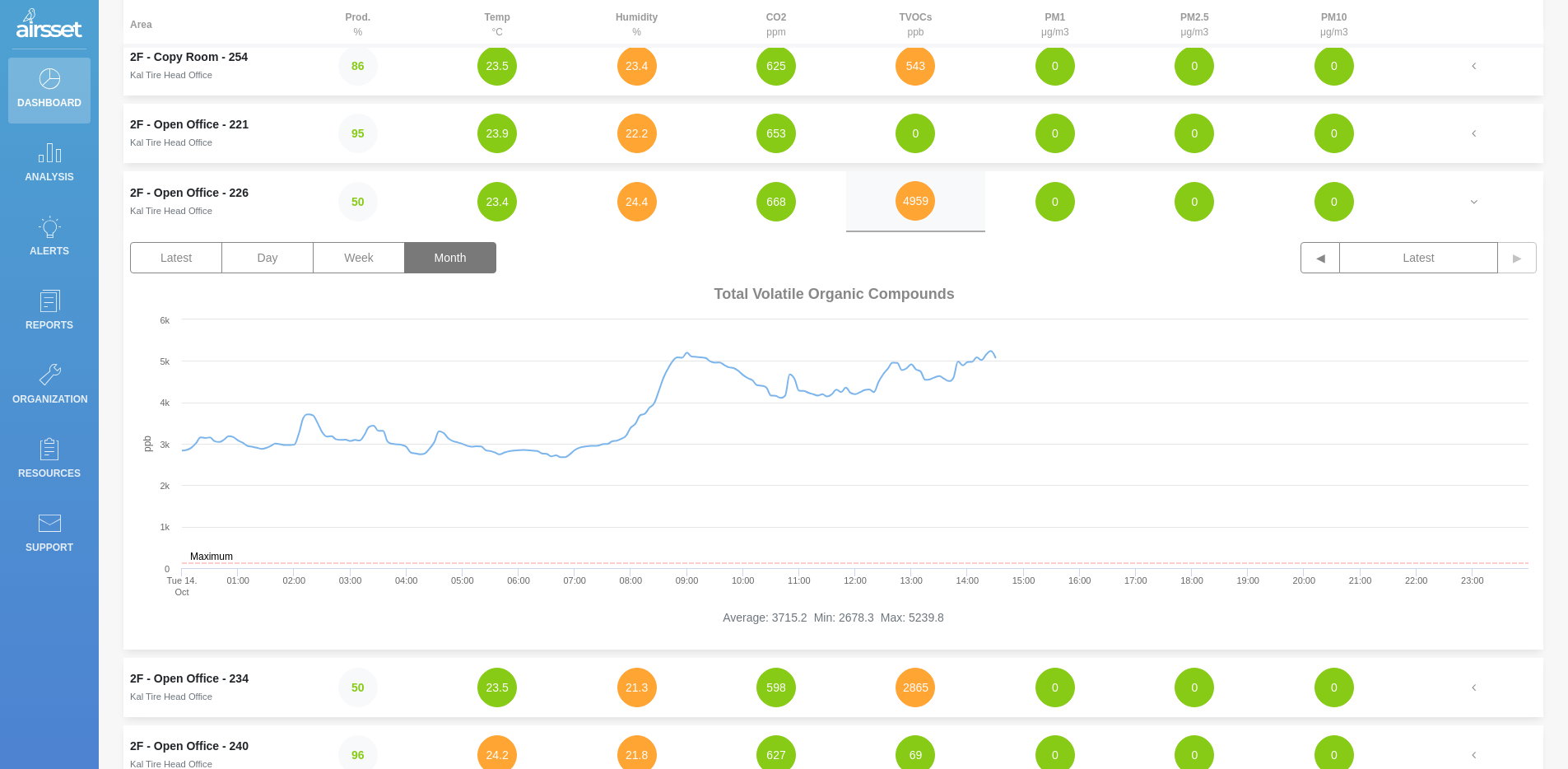
click at [443, 266] on button "Month" at bounding box center [449, 258] width 92 height 31
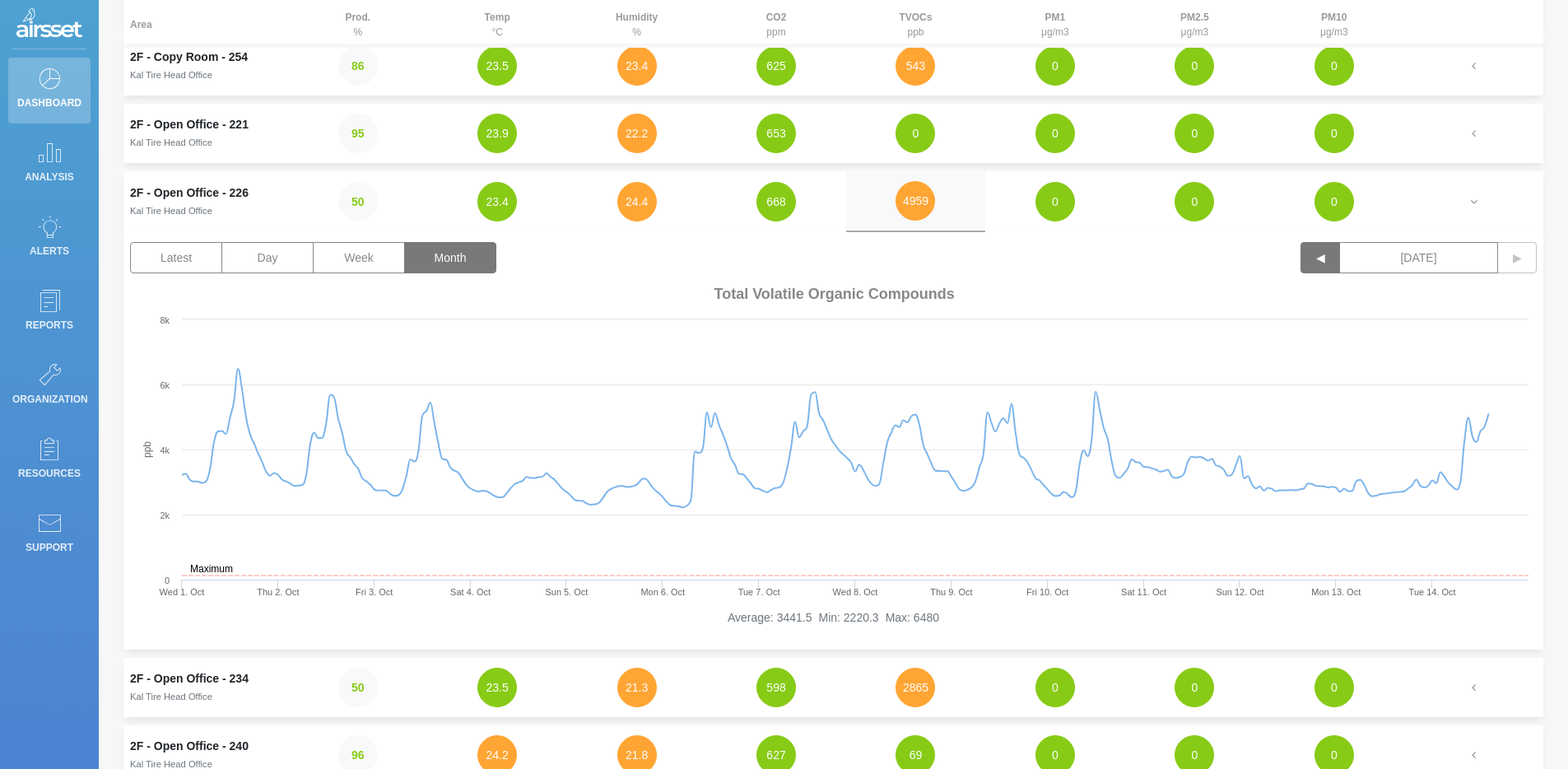
click at [1317, 267] on button "◀" at bounding box center [1320, 258] width 39 height 31
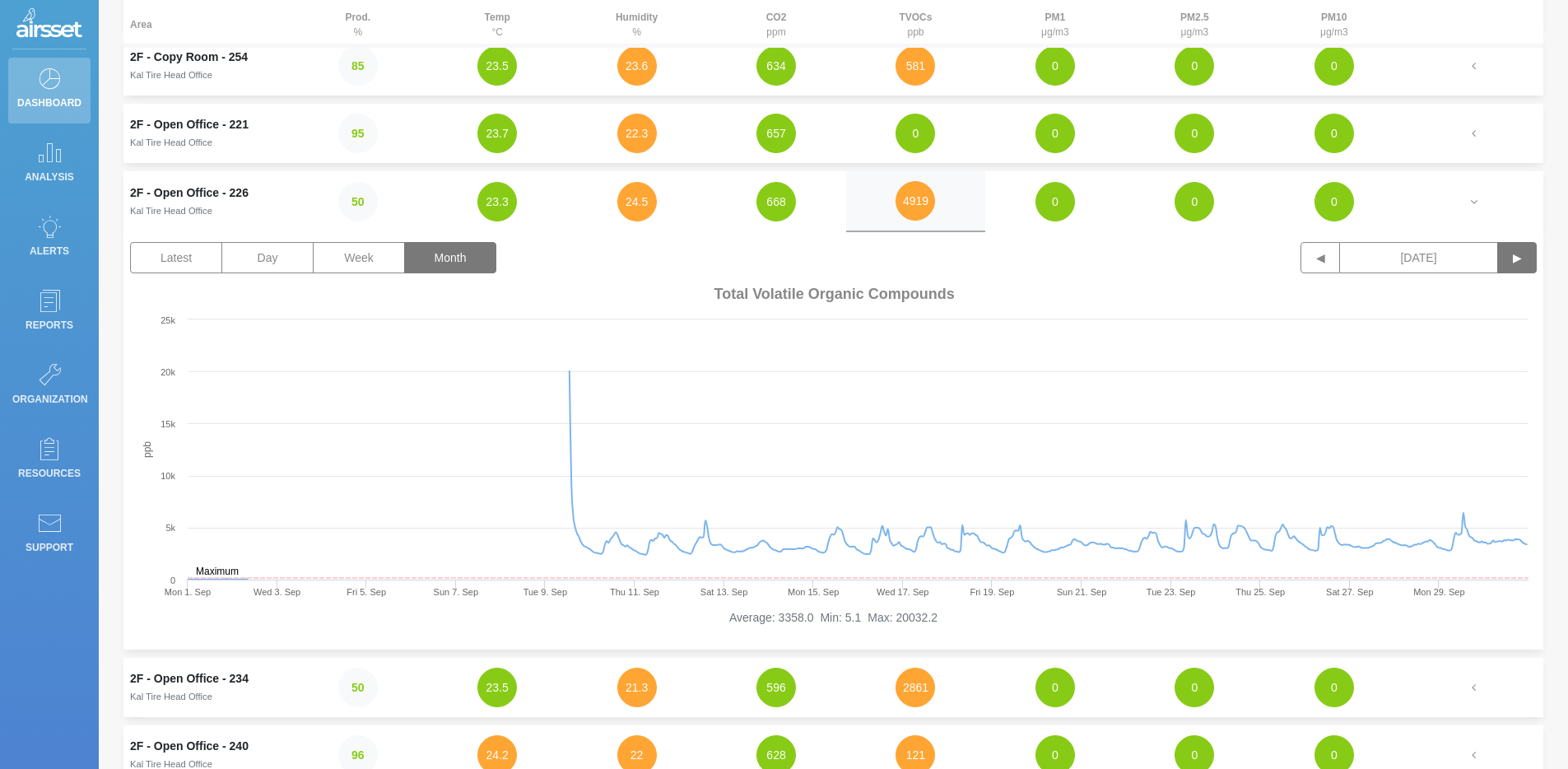
click at [1533, 265] on button "▶" at bounding box center [1516, 258] width 39 height 31
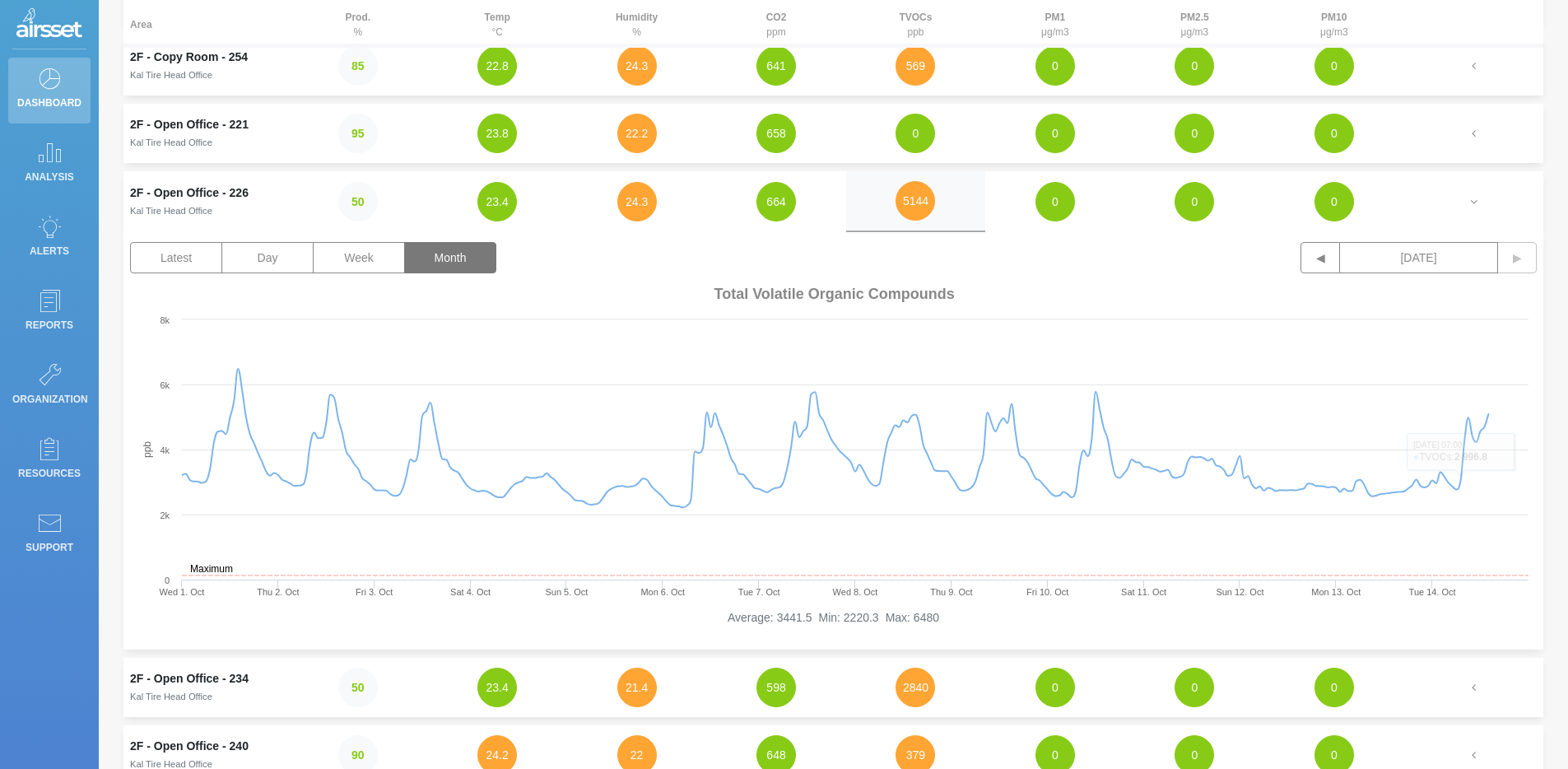
click at [1550, 250] on div "Area Prod. % Temp °C Humidity % CO2 ppm TVOCs ppb PM1 μg/m3 PM2.5 μg/m3 PM10 μg…" at bounding box center [833, 397] width 1445 height 1465
click at [919, 192] on button "5144" at bounding box center [915, 200] width 39 height 39
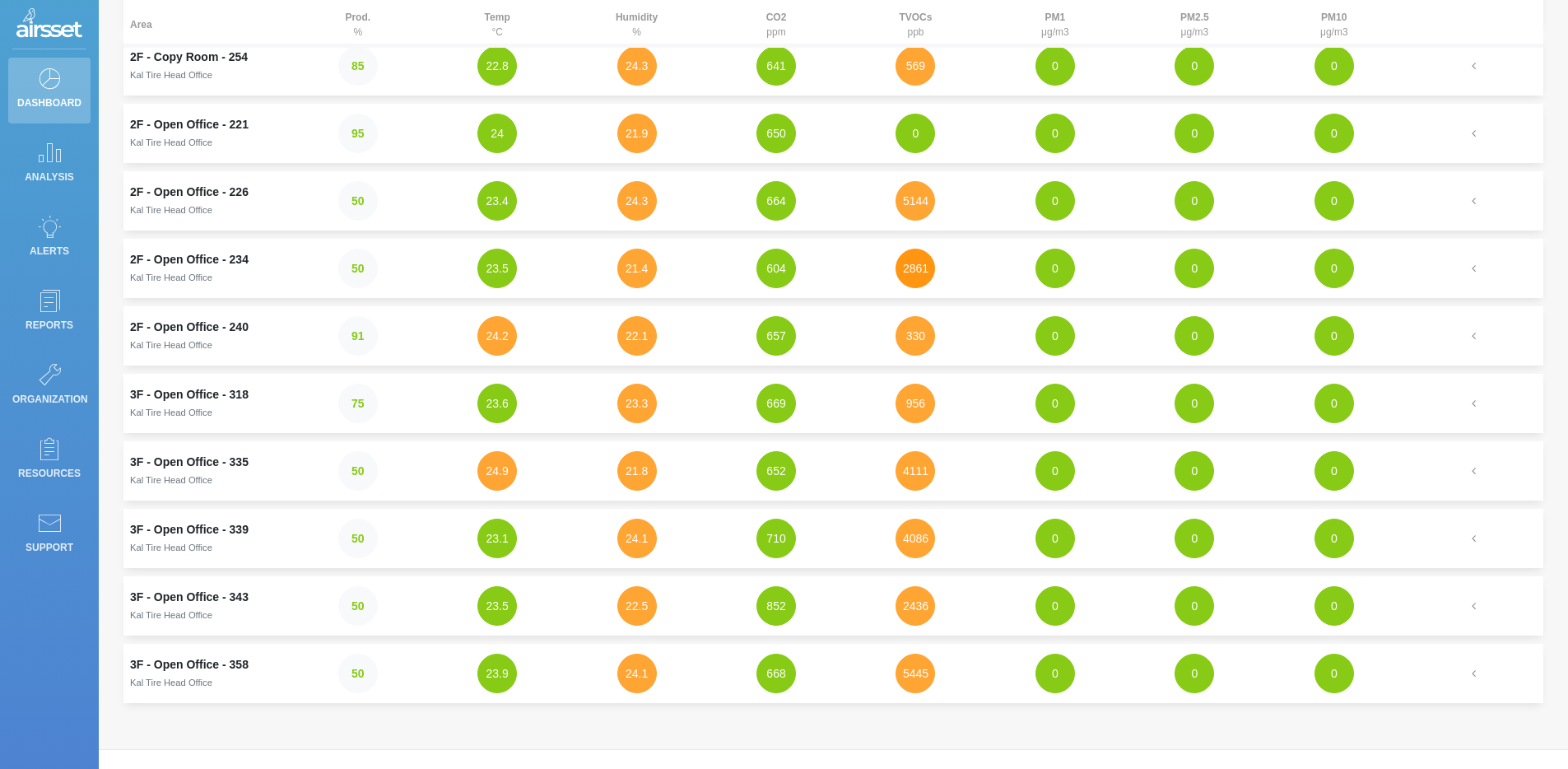
click at [925, 272] on button "2861" at bounding box center [915, 267] width 39 height 39
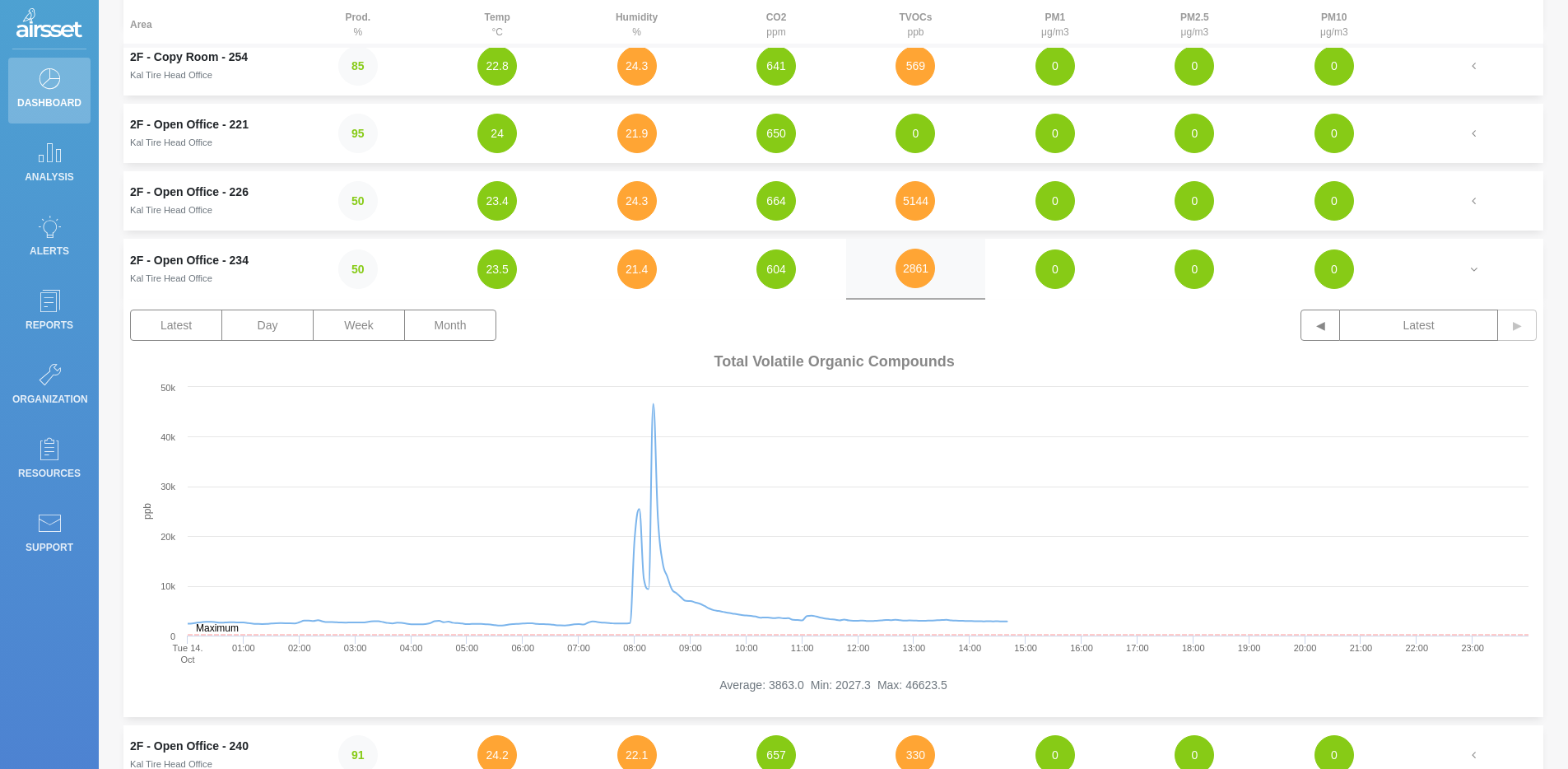
click at [479, 341] on div "Latest Day Week Month ◀ Latest ▶" at bounding box center [834, 328] width 1407 height 38
click at [479, 336] on button "Month" at bounding box center [449, 325] width 92 height 31
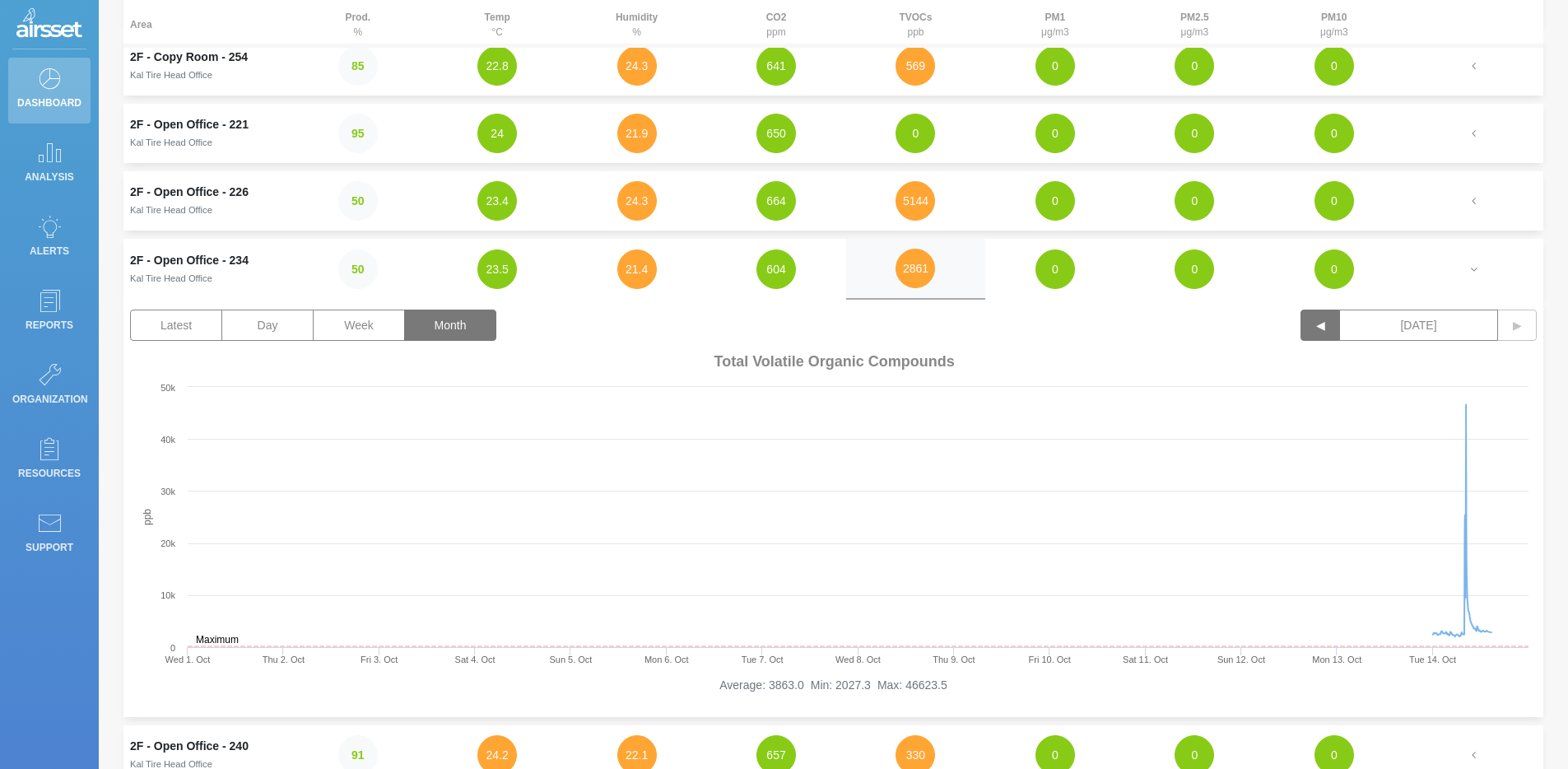
click at [1312, 330] on button "◀" at bounding box center [1320, 325] width 39 height 31
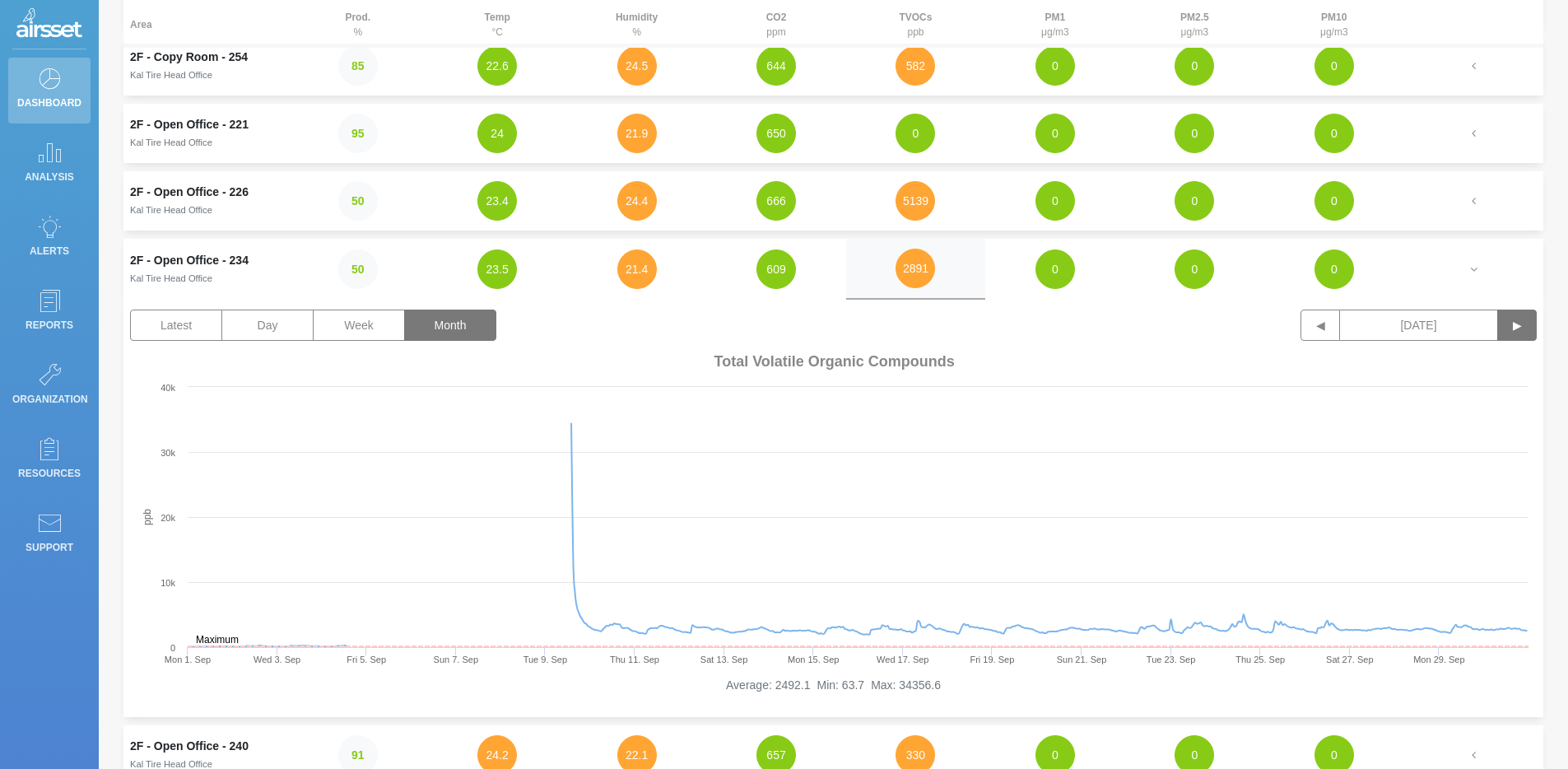
click at [1520, 335] on button "▶" at bounding box center [1516, 325] width 39 height 31
